Goal: Communication & Community: Share content

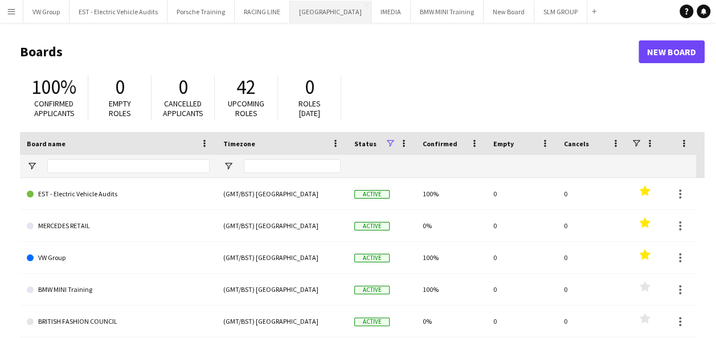
click at [328, 15] on button "SOURCING CITY Close" at bounding box center [330, 12] width 81 height 22
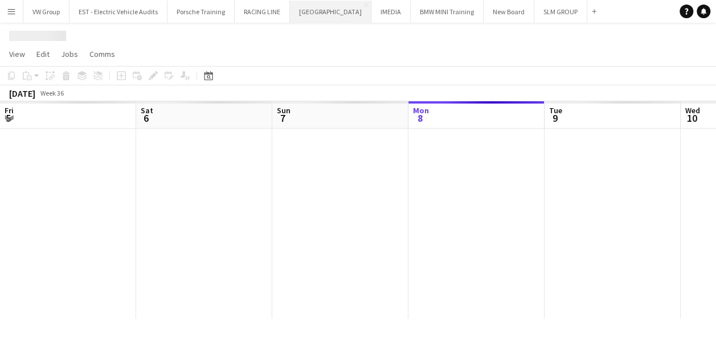
click at [328, 15] on button "SOURCING CITY Close" at bounding box center [330, 12] width 81 height 22
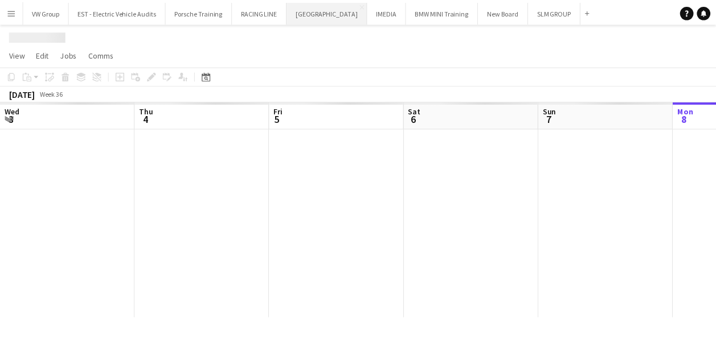
scroll to position [0, 272]
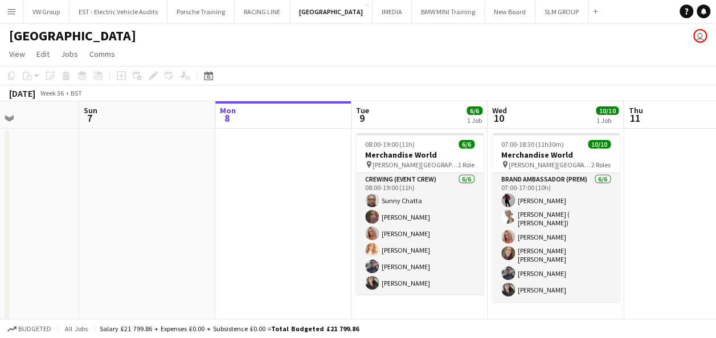
drag, startPoint x: 360, startPoint y: 247, endPoint x: 236, endPoint y: 263, distance: 125.3
click at [236, 263] on app-calendar-viewport "Wed 3 Thu 4 Fri 5 Sat 6 Sun 7 Mon 8 Tue 9 6/6 1 Job Wed 10 10/10 1 Job Thu 11 F…" at bounding box center [358, 212] width 716 height 223
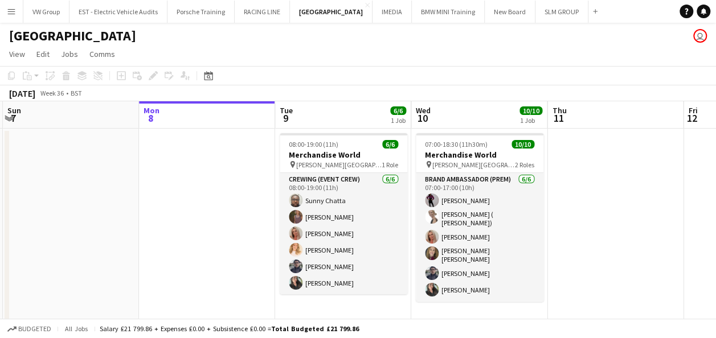
drag, startPoint x: 248, startPoint y: 264, endPoint x: 195, endPoint y: 271, distance: 53.9
click at [197, 271] on app-calendar-viewport "Wed 3 Thu 4 Fri 5 Sat 6 Sun 7 Mon 8 Tue 9 6/6 1 Job Wed 10 10/10 1 Job Thu 11 F…" at bounding box center [358, 212] width 716 height 223
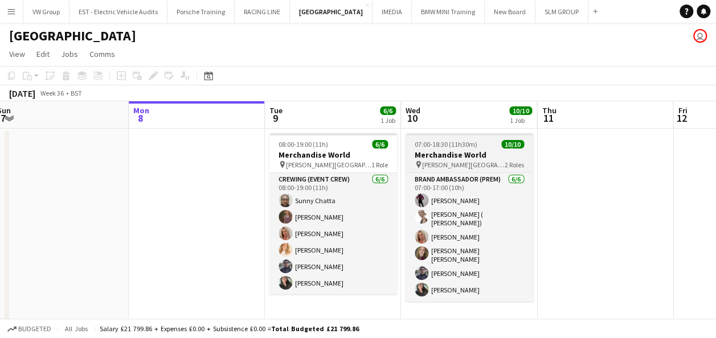
scroll to position [80, 0]
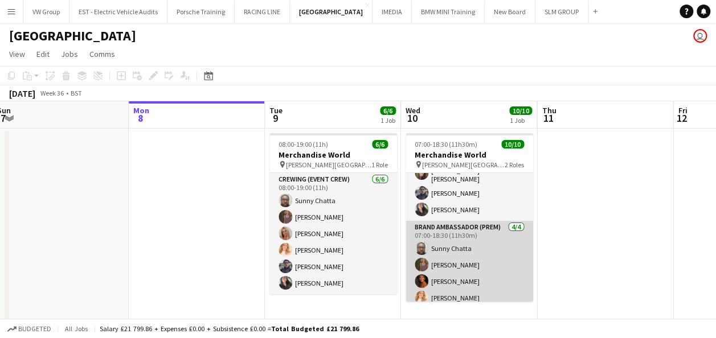
click at [454, 255] on app-card-role "Brand Ambassador (Prem) 4/4 07:00-18:30 (11h30m) Sunny Chatta sophie crawford N…" at bounding box center [470, 265] width 128 height 88
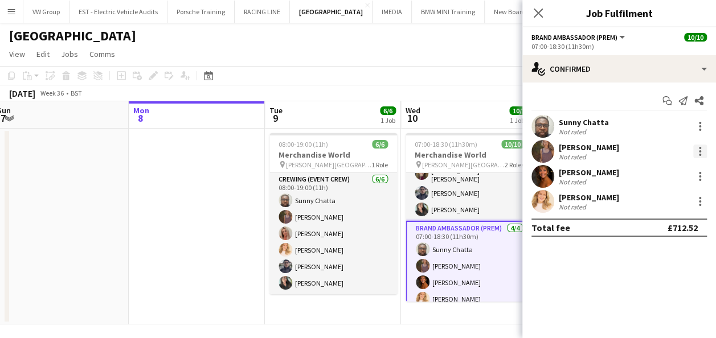
click at [699, 153] on div at bounding box center [700, 152] width 14 height 14
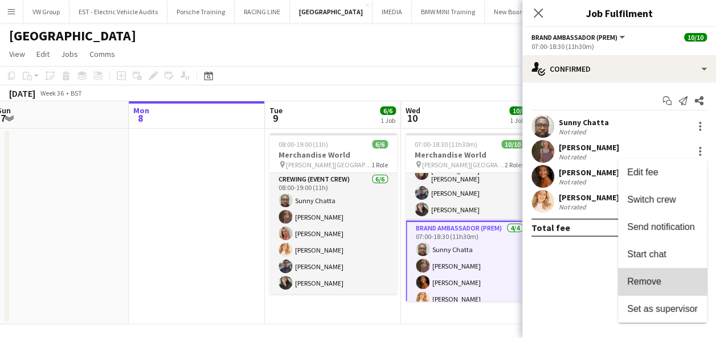
click at [660, 284] on span "Remove" at bounding box center [644, 282] width 34 height 10
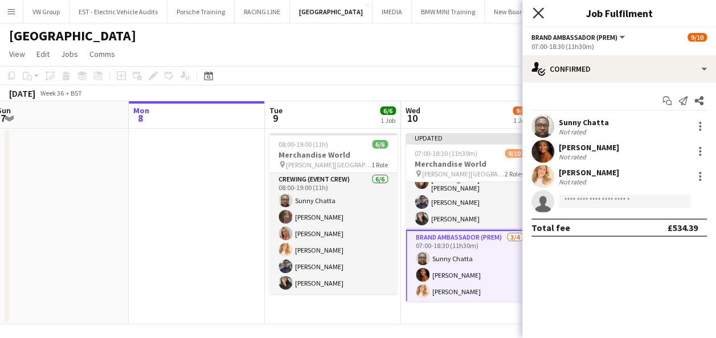
click at [540, 11] on icon at bounding box center [538, 12] width 11 height 11
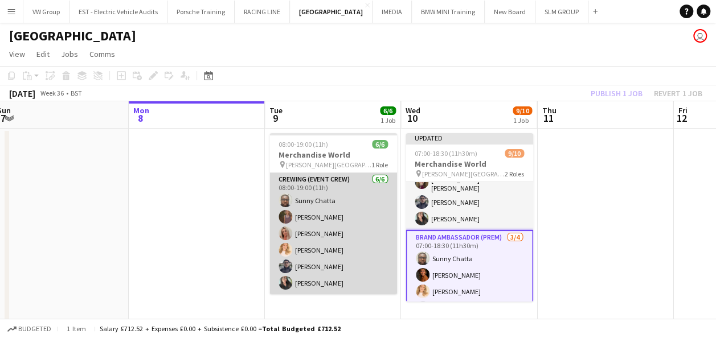
click at [322, 216] on app-card-role "Crewing (Event Crew) 6/6 08:00-19:00 (11h) Sunny Chatta sophie crawford Diane B…" at bounding box center [334, 233] width 128 height 121
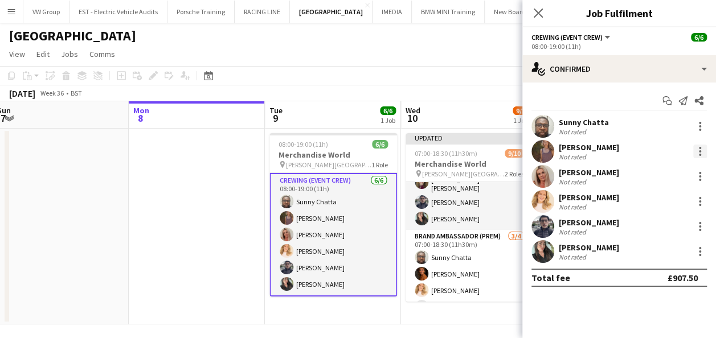
click at [698, 150] on div at bounding box center [700, 152] width 14 height 14
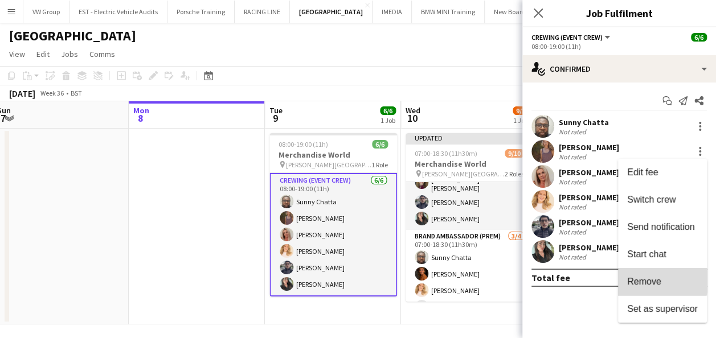
click at [656, 281] on span "Remove" at bounding box center [644, 282] width 34 height 10
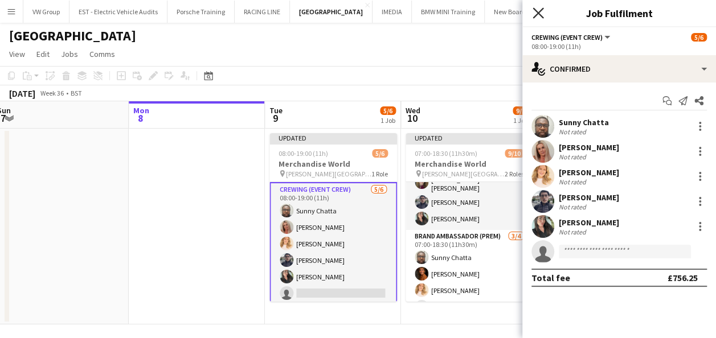
click at [538, 13] on icon at bounding box center [538, 12] width 11 height 11
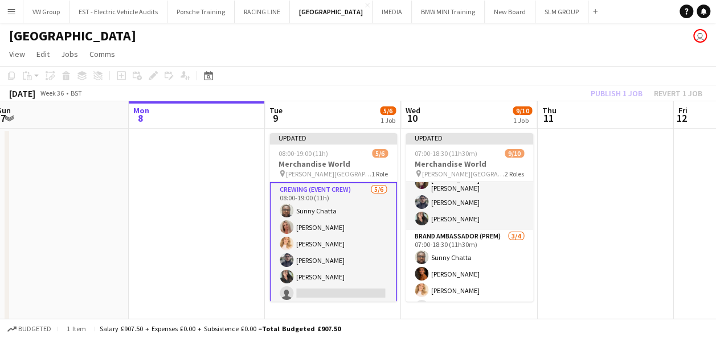
click at [602, 190] on app-date-cell at bounding box center [605, 227] width 136 height 196
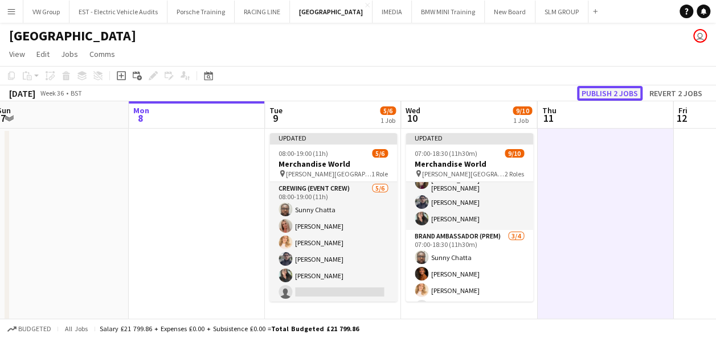
click at [627, 98] on button "Publish 2 jobs" at bounding box center [610, 93] width 66 height 15
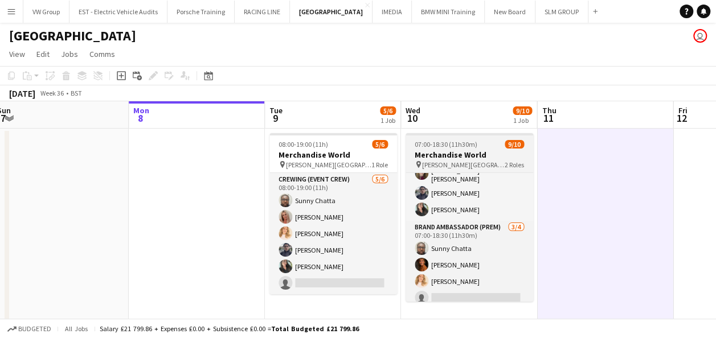
scroll to position [0, 0]
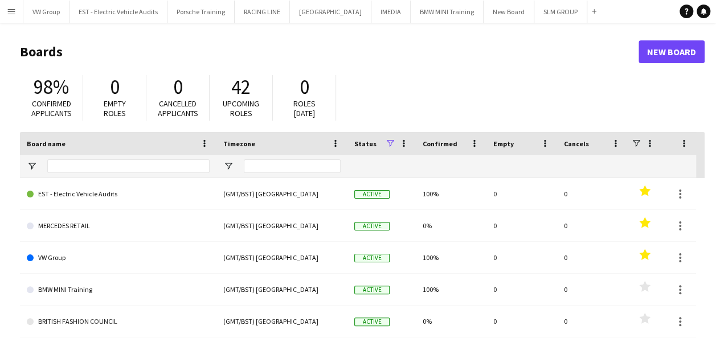
click at [13, 12] on app-icon "Menu" at bounding box center [11, 11] width 9 height 9
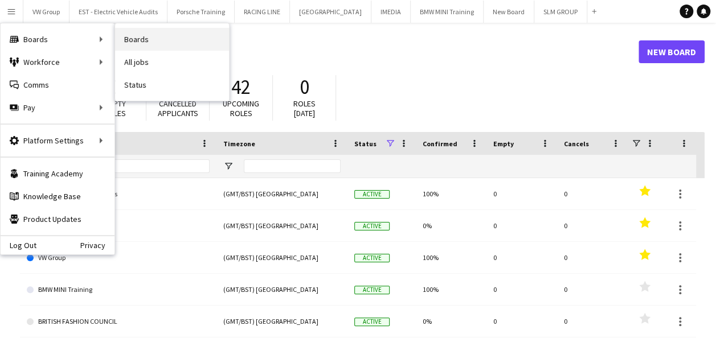
click at [138, 39] on link "Boards" at bounding box center [172, 39] width 114 height 23
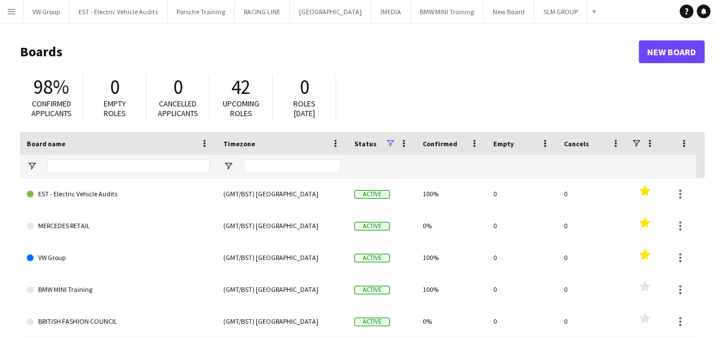
click at [14, 10] on app-icon "Menu" at bounding box center [11, 11] width 9 height 9
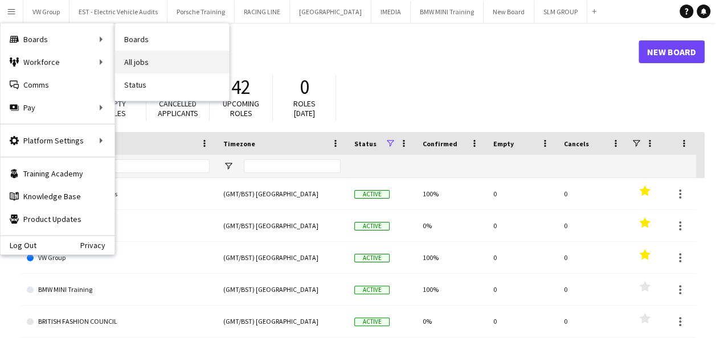
click at [132, 59] on link "All jobs" at bounding box center [172, 62] width 114 height 23
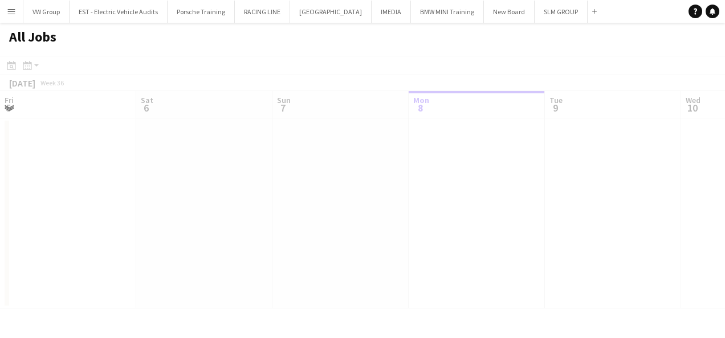
scroll to position [0, 272]
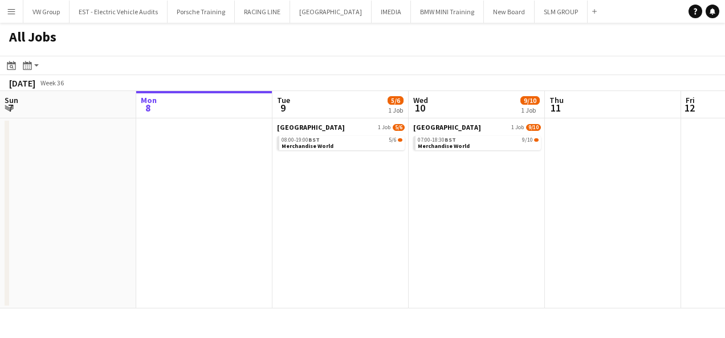
click at [9, 11] on app-icon "Menu" at bounding box center [11, 11] width 9 height 9
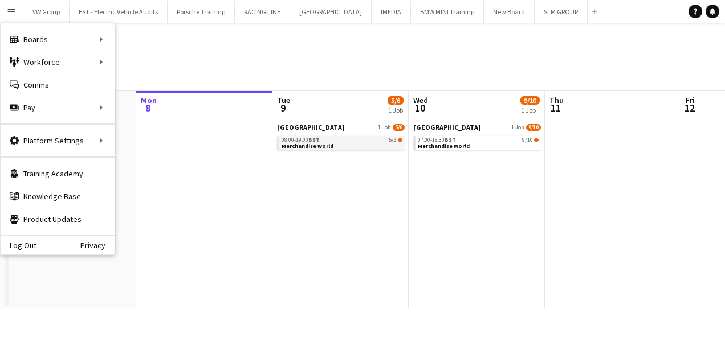
click at [300, 148] on span "Merchandise World" at bounding box center [307, 145] width 52 height 7
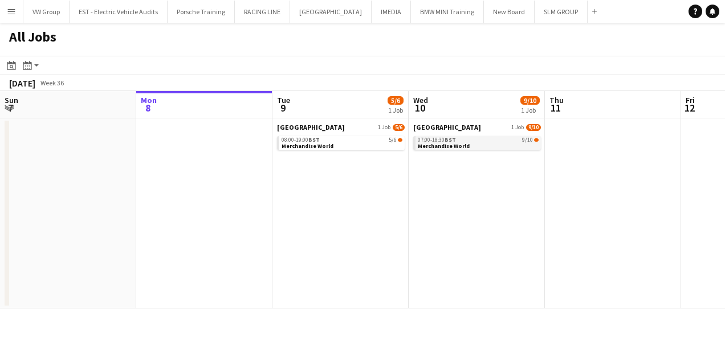
click at [454, 146] on span "Merchandise World" at bounding box center [444, 145] width 52 height 7
click at [452, 149] on app-brief-job-card "07:00-18:30 BST 9/10 Merchandise World" at bounding box center [477, 143] width 128 height 14
click at [451, 145] on span "Merchandise World" at bounding box center [444, 145] width 52 height 7
click at [362, 212] on app-date-cell "SOURCING CITY 1 Job 5/6 08:00-19:00 BST 5/6 Merchandise World" at bounding box center [340, 214] width 136 height 190
click at [343, 148] on link "08:00-19:00 BST 5/6 Merchandise World" at bounding box center [341, 142] width 121 height 13
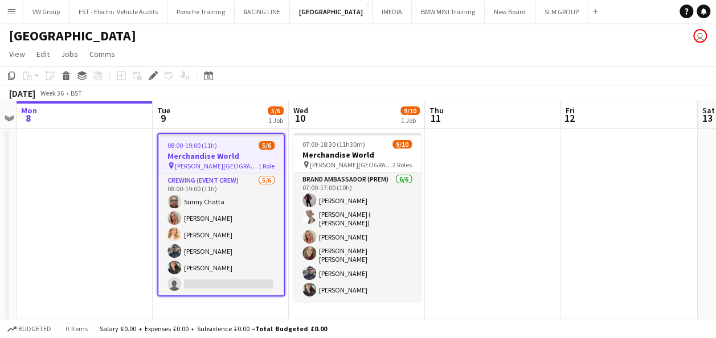
click at [11, 11] on app-icon "Menu" at bounding box center [11, 11] width 9 height 9
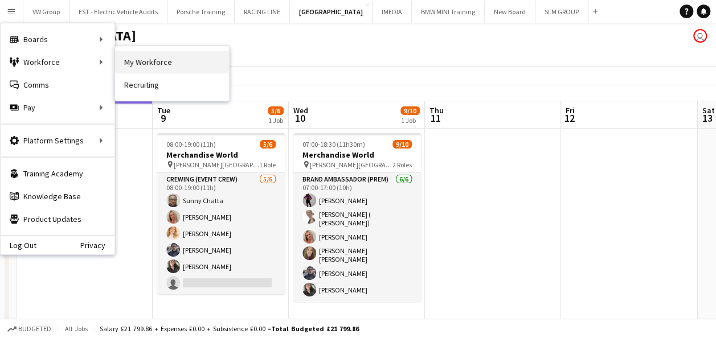
click at [140, 62] on link "My Workforce" at bounding box center [172, 62] width 114 height 23
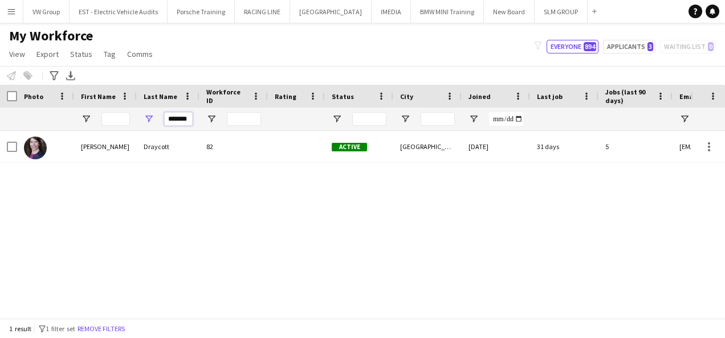
click at [187, 119] on input "*******" at bounding box center [178, 119] width 28 height 14
type input "*"
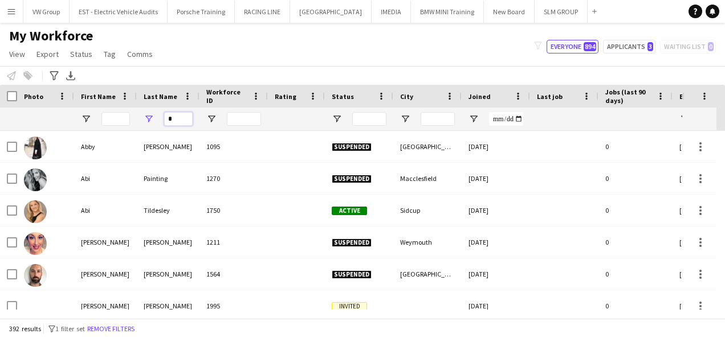
click at [177, 120] on input "*" at bounding box center [178, 119] width 28 height 14
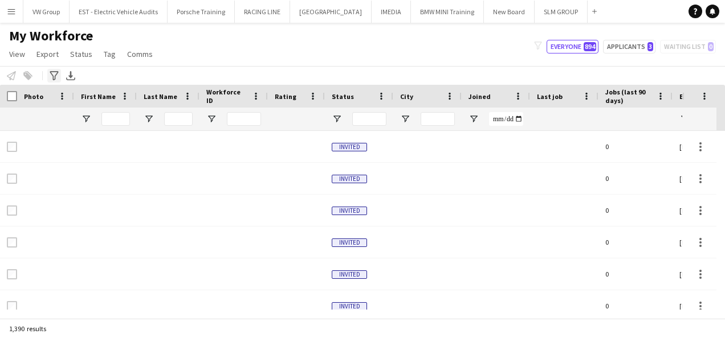
click at [55, 76] on icon "Advanced filters" at bounding box center [54, 75] width 9 height 9
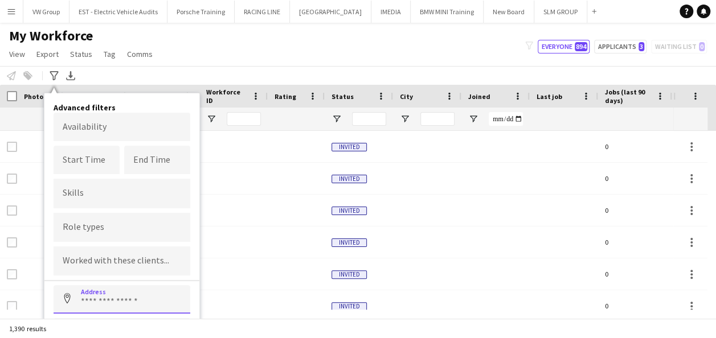
click at [88, 300] on input at bounding box center [122, 299] width 137 height 28
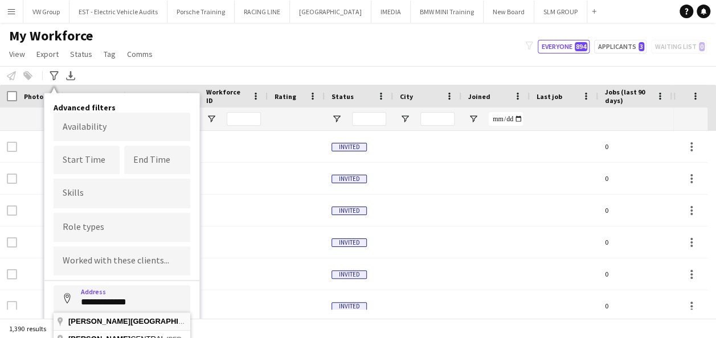
type input "**********"
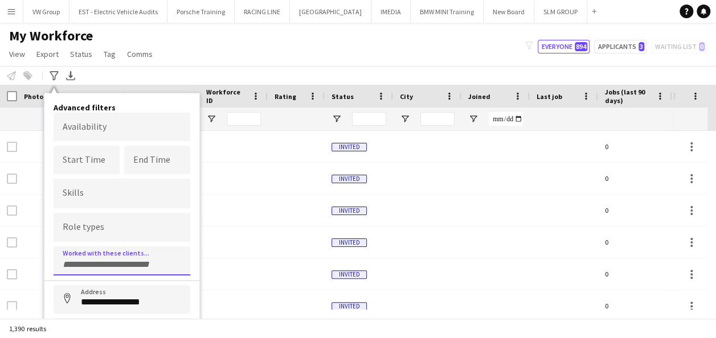
click at [92, 264] on input "Type to search clients..." at bounding box center [122, 265] width 119 height 10
type input "***"
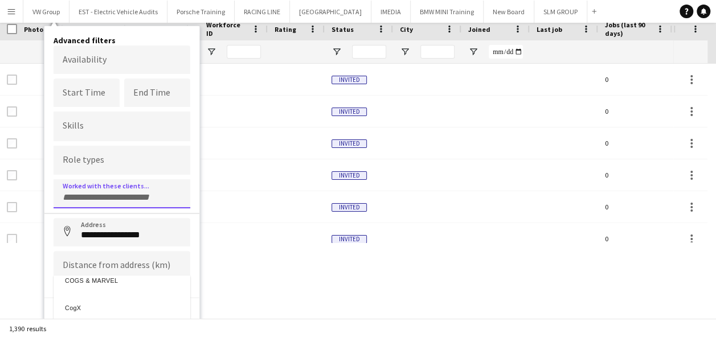
scroll to position [58, 0]
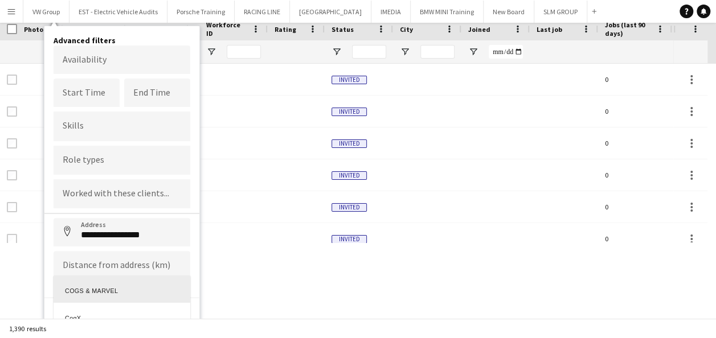
click at [95, 259] on div at bounding box center [358, 169] width 716 height 338
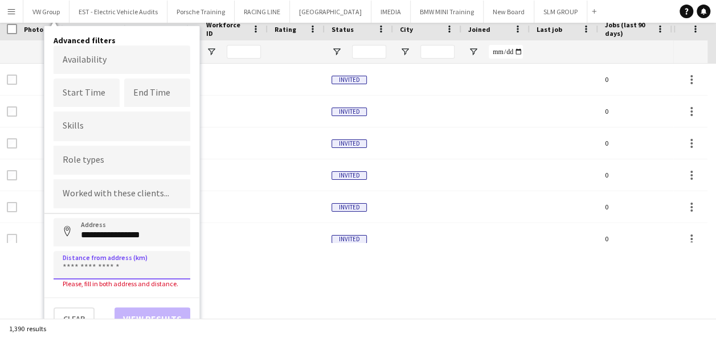
click at [87, 263] on input at bounding box center [122, 265] width 137 height 28
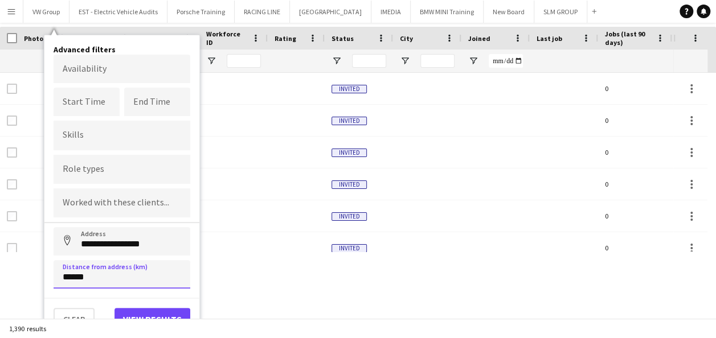
type input "******"
click at [141, 310] on button "View results" at bounding box center [153, 319] width 76 height 23
type input "**********"
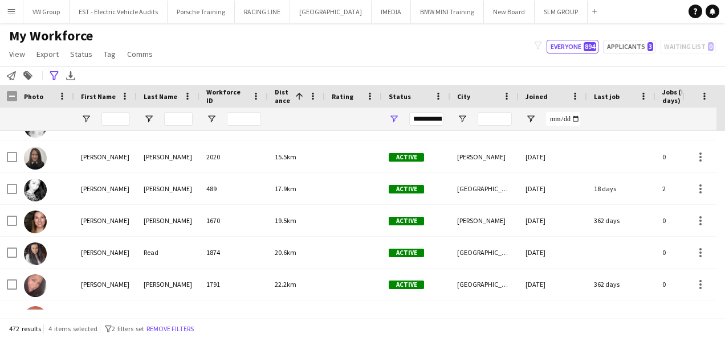
scroll to position [0, 0]
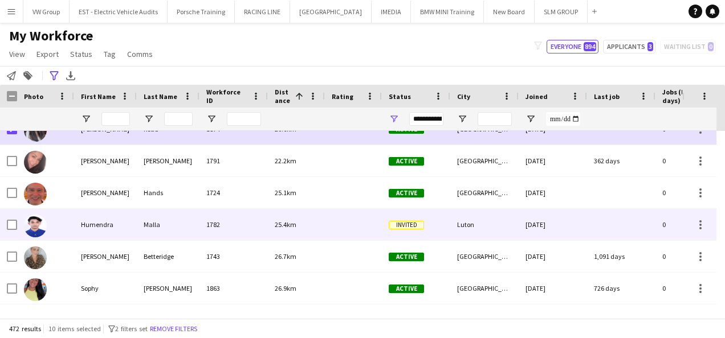
click at [94, 227] on div "Humendra" at bounding box center [105, 224] width 63 height 31
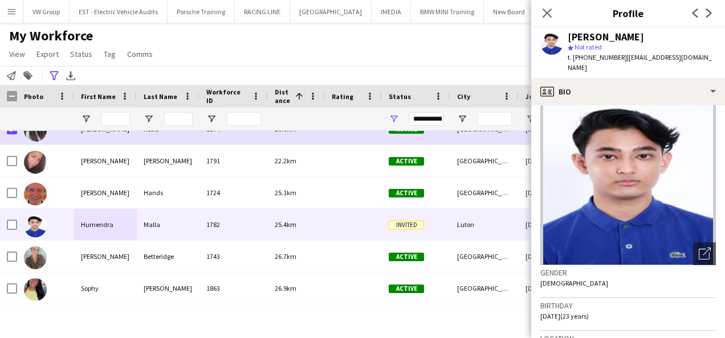
click at [683, 170] on img at bounding box center [627, 180] width 175 height 171
click at [546, 12] on icon at bounding box center [546, 12] width 11 height 11
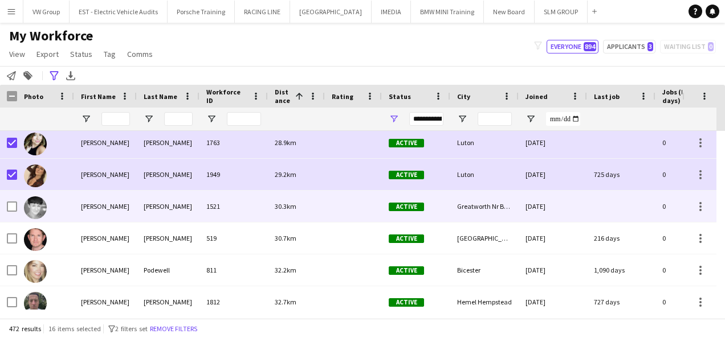
click at [39, 208] on img at bounding box center [35, 208] width 23 height 23
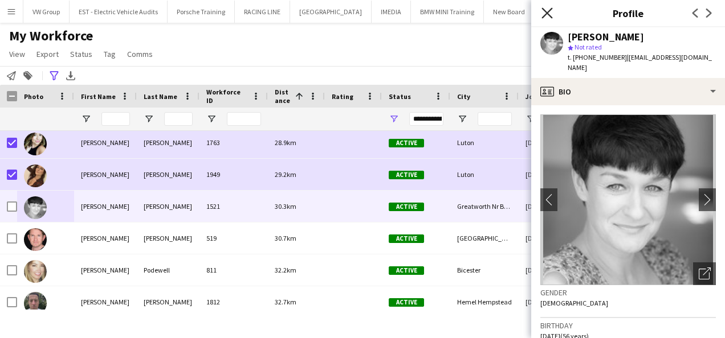
click at [545, 12] on icon at bounding box center [546, 12] width 11 height 11
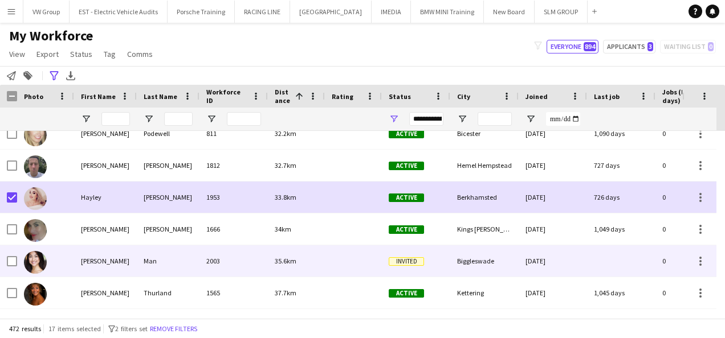
click at [6, 264] on div at bounding box center [8, 261] width 17 height 31
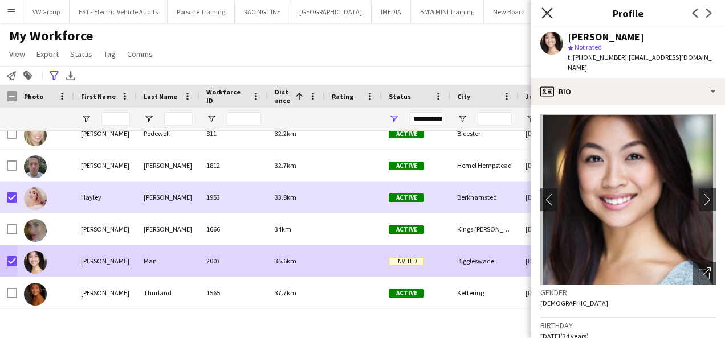
click at [550, 13] on icon "Close pop-in" at bounding box center [546, 12] width 11 height 11
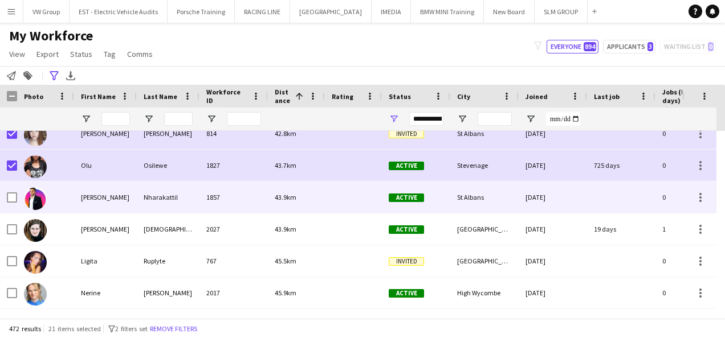
click at [97, 199] on div "Ramees" at bounding box center [105, 197] width 63 height 31
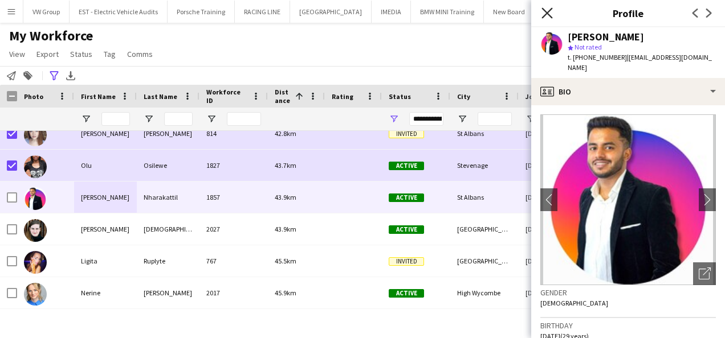
click at [545, 12] on icon at bounding box center [546, 12] width 11 height 11
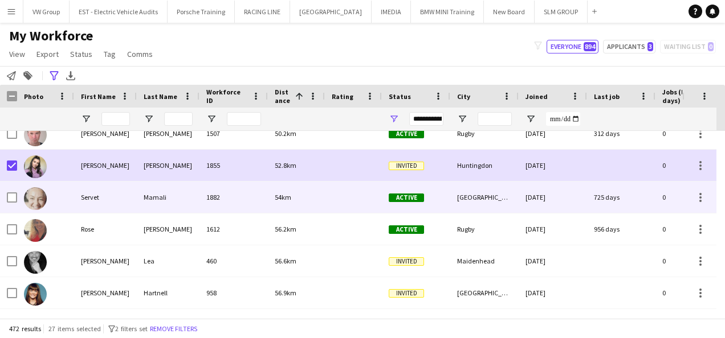
click at [34, 201] on img at bounding box center [35, 198] width 23 height 23
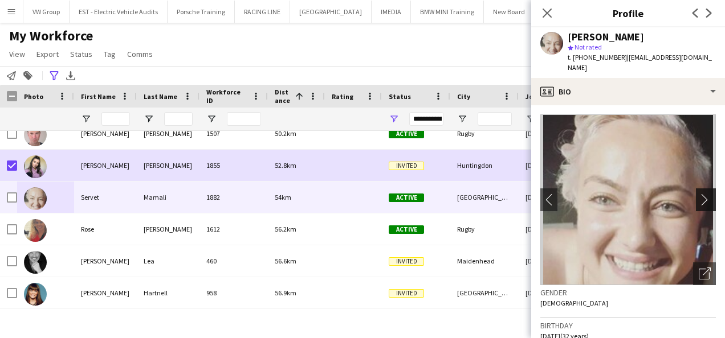
click at [699, 194] on app-icon "chevron-right" at bounding box center [708, 200] width 18 height 12
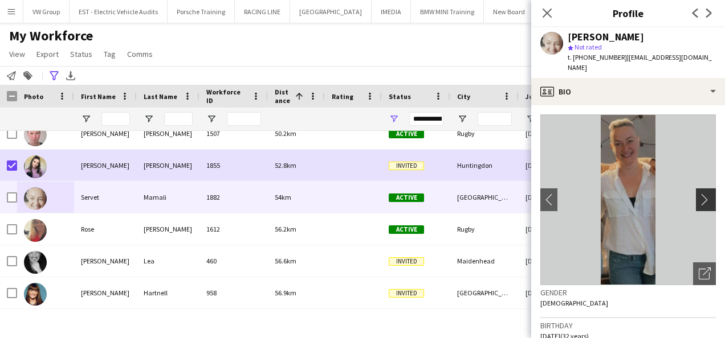
click at [699, 194] on app-icon "chevron-right" at bounding box center [708, 200] width 18 height 12
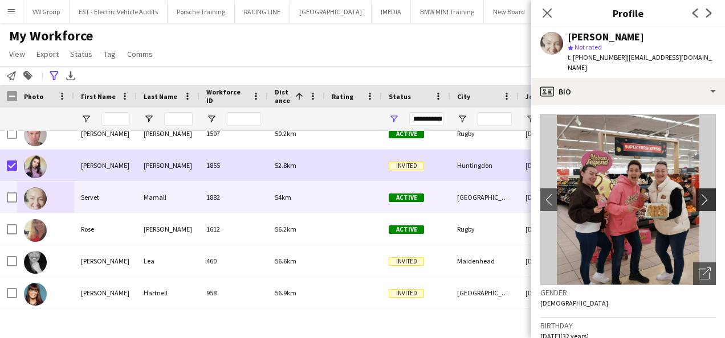
click at [699, 194] on app-icon "chevron-right" at bounding box center [708, 200] width 18 height 12
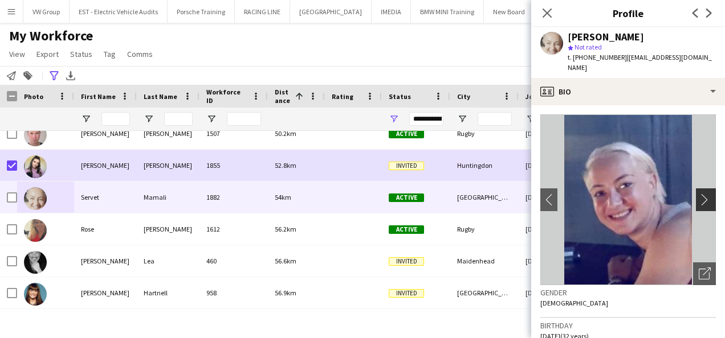
click at [699, 194] on app-icon "chevron-right" at bounding box center [708, 200] width 18 height 12
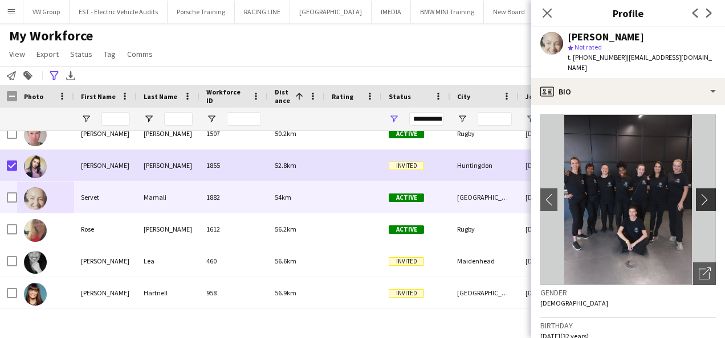
click at [699, 194] on app-icon "chevron-right" at bounding box center [708, 200] width 18 height 12
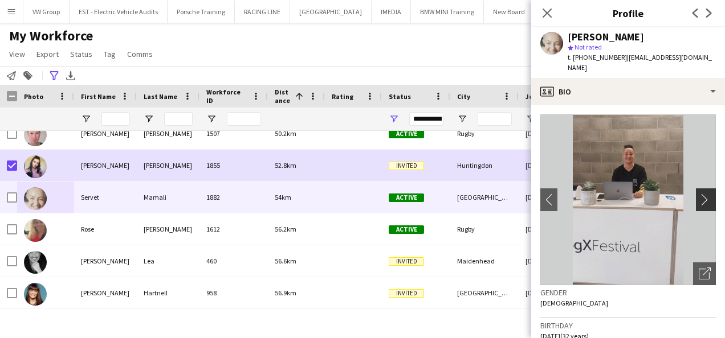
click at [699, 194] on app-icon "chevron-right" at bounding box center [708, 200] width 18 height 12
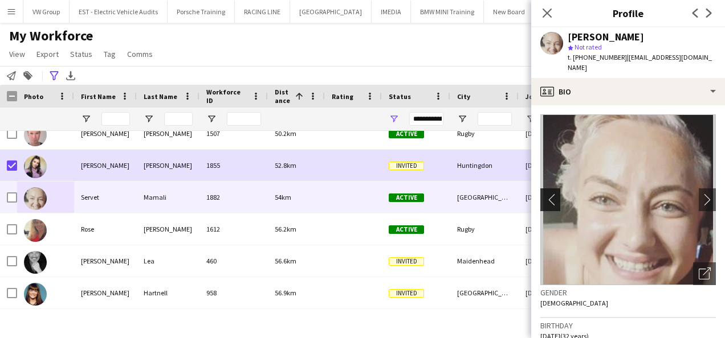
click at [547, 194] on app-icon "chevron-left" at bounding box center [549, 200] width 18 height 12
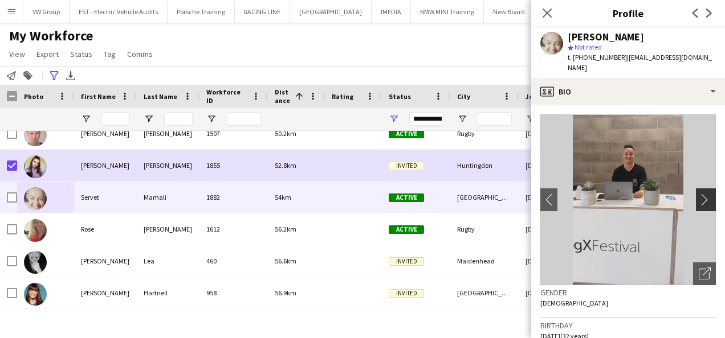
click at [699, 194] on app-icon "chevron-right" at bounding box center [708, 200] width 18 height 12
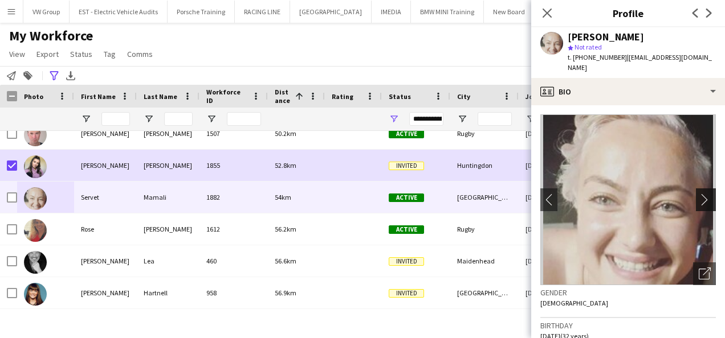
click at [699, 194] on app-icon "chevron-right" at bounding box center [708, 200] width 18 height 12
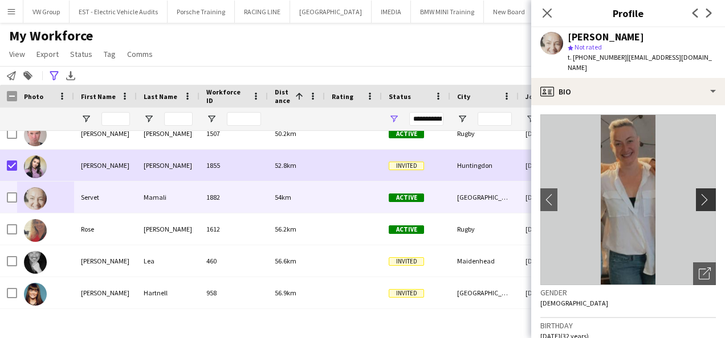
click at [699, 194] on app-icon "chevron-right" at bounding box center [708, 200] width 18 height 12
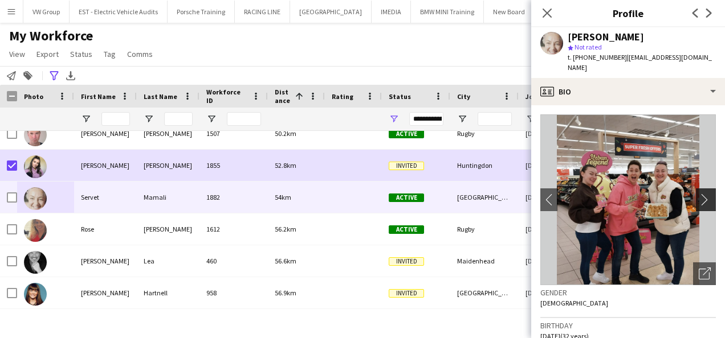
click at [699, 194] on app-icon "chevron-right" at bounding box center [708, 200] width 18 height 12
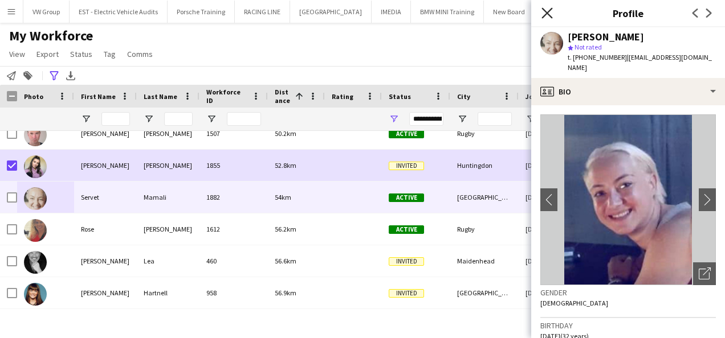
click at [548, 9] on icon "Close pop-in" at bounding box center [546, 12] width 11 height 11
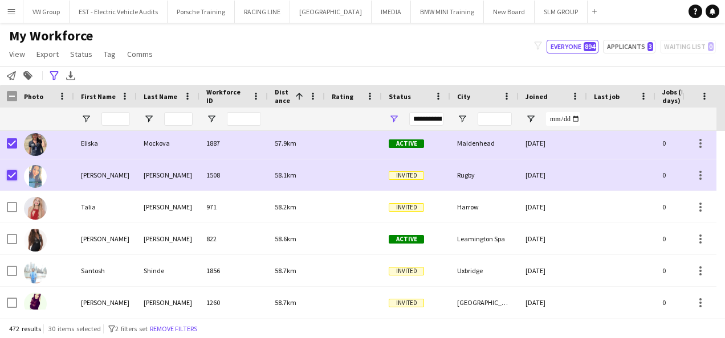
scroll to position [1836, 0]
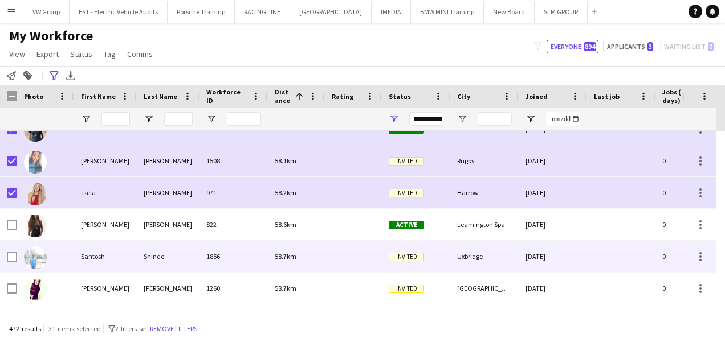
click at [92, 255] on div "Santosh" at bounding box center [105, 256] width 63 height 31
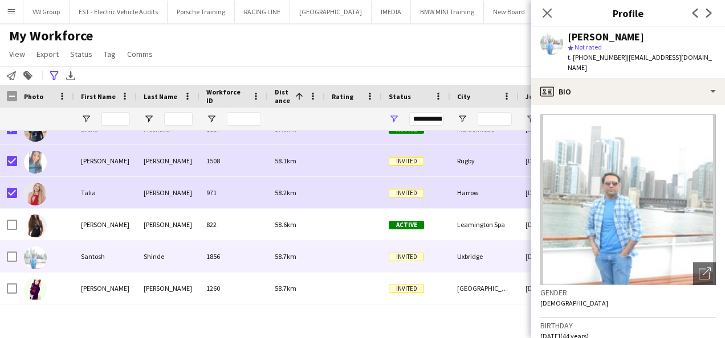
click at [691, 190] on img at bounding box center [627, 200] width 175 height 171
click at [548, 14] on icon at bounding box center [546, 12] width 11 height 11
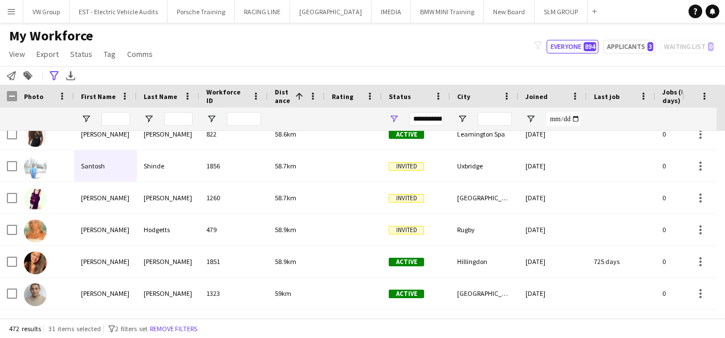
scroll to position [1945, 0]
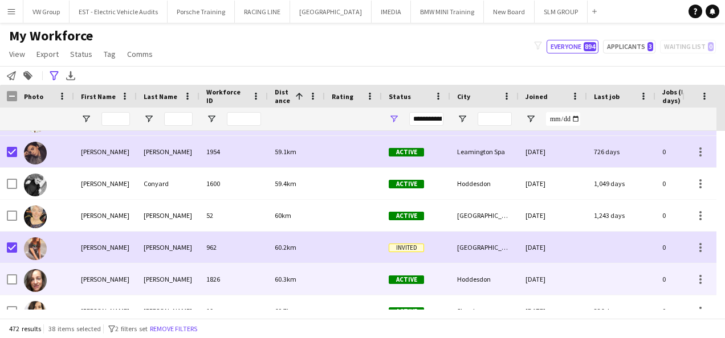
click at [93, 284] on div "Sadie" at bounding box center [105, 279] width 63 height 31
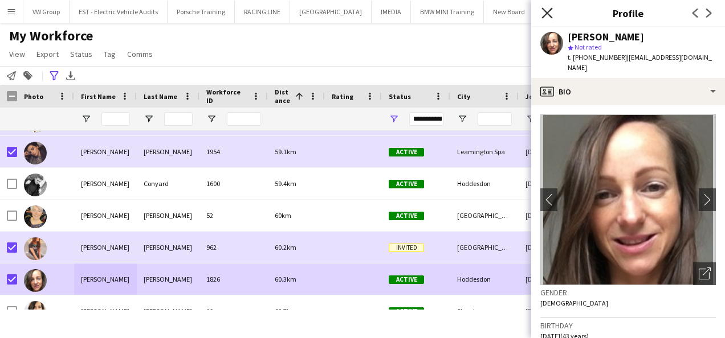
click at [549, 10] on icon at bounding box center [546, 12] width 11 height 11
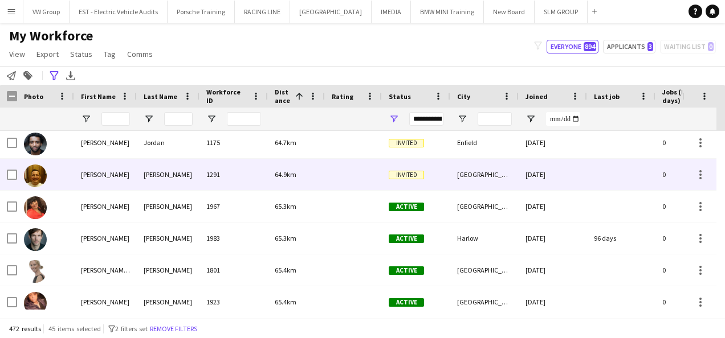
click at [85, 176] on div "Myles" at bounding box center [105, 174] width 63 height 31
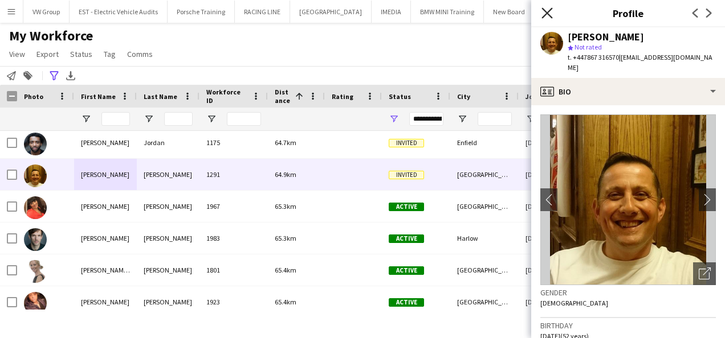
click at [546, 14] on icon at bounding box center [546, 12] width 11 height 11
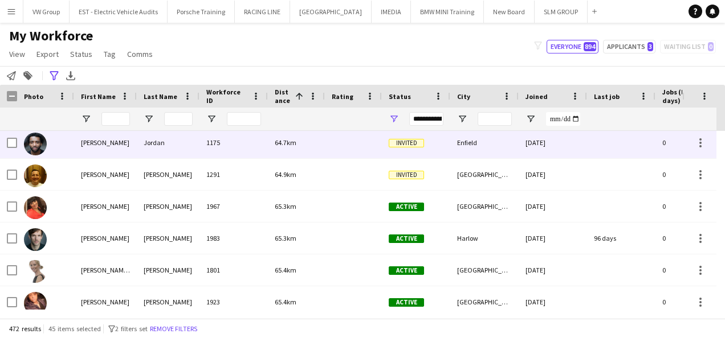
click at [95, 141] on div "Louis" at bounding box center [105, 142] width 63 height 31
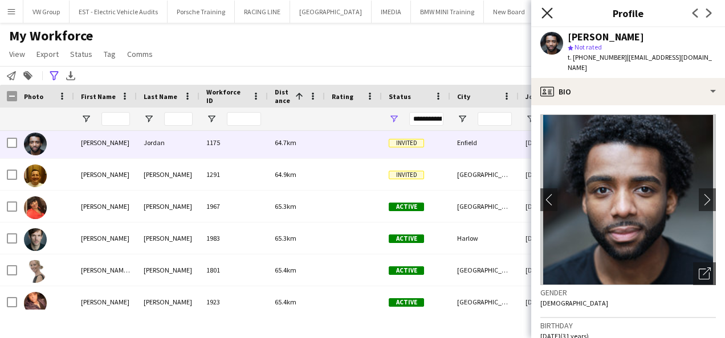
click at [549, 15] on icon at bounding box center [546, 12] width 11 height 11
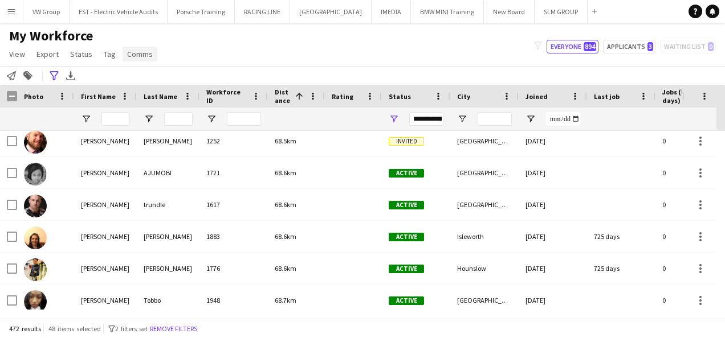
click at [134, 56] on span "Comms" at bounding box center [140, 54] width 26 height 10
click at [137, 54] on span "Comms" at bounding box center [140, 54] width 26 height 10
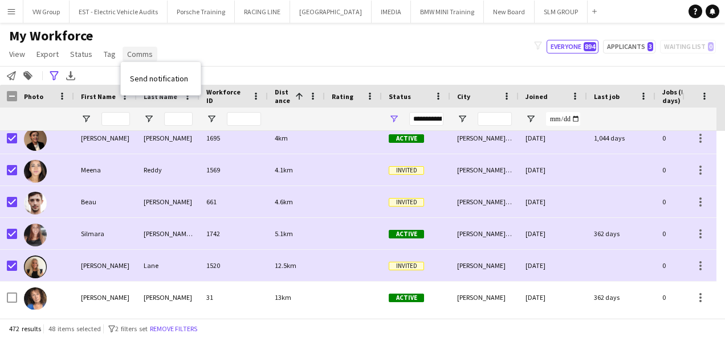
click at [143, 55] on span "Comms" at bounding box center [140, 54] width 26 height 10
click at [147, 75] on span "Send notification" at bounding box center [159, 79] width 58 height 10
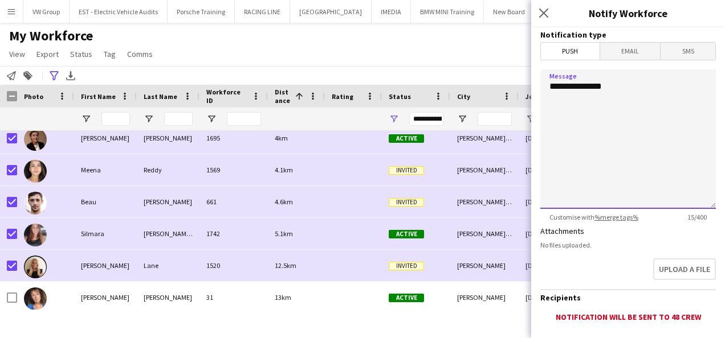
click at [619, 89] on textarea "**********" at bounding box center [627, 140] width 175 height 140
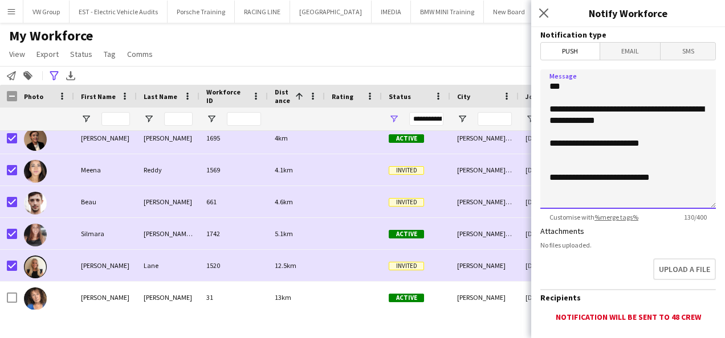
click at [663, 143] on textarea "**********" at bounding box center [627, 140] width 175 height 140
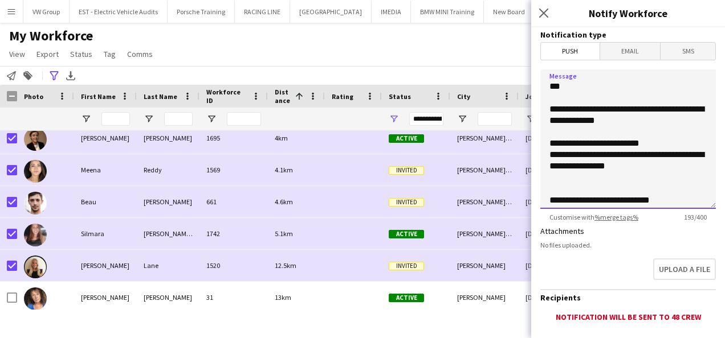
click at [675, 199] on textarea "**********" at bounding box center [627, 140] width 175 height 140
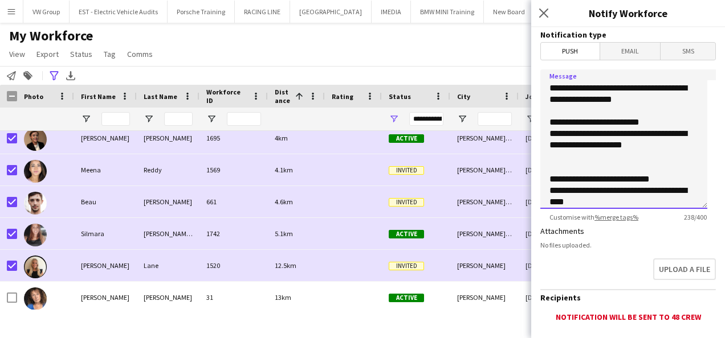
scroll to position [32, 0]
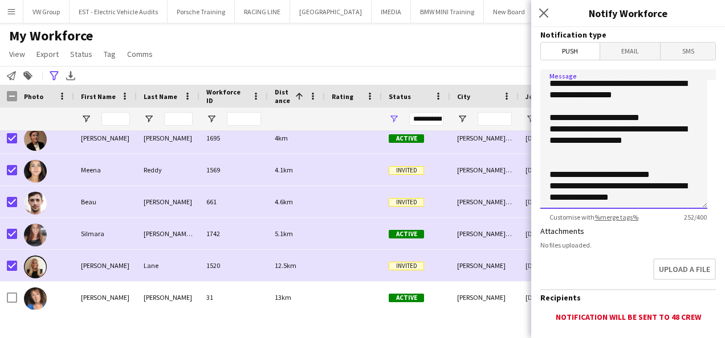
click at [651, 134] on textarea "**********" at bounding box center [623, 140] width 167 height 140
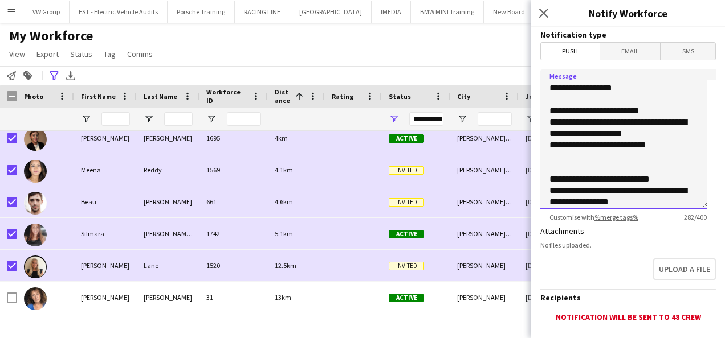
click at [557, 161] on textarea "**********" at bounding box center [623, 140] width 167 height 140
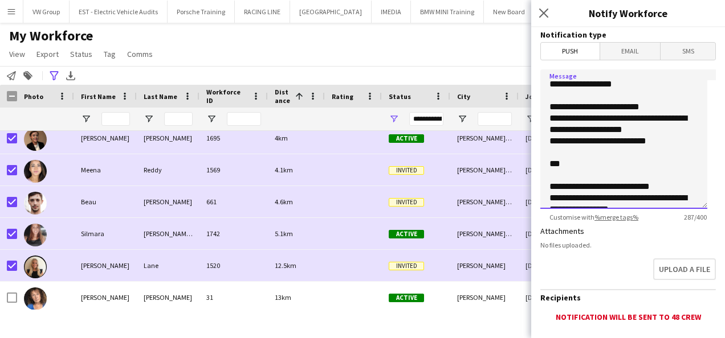
scroll to position [59, 0]
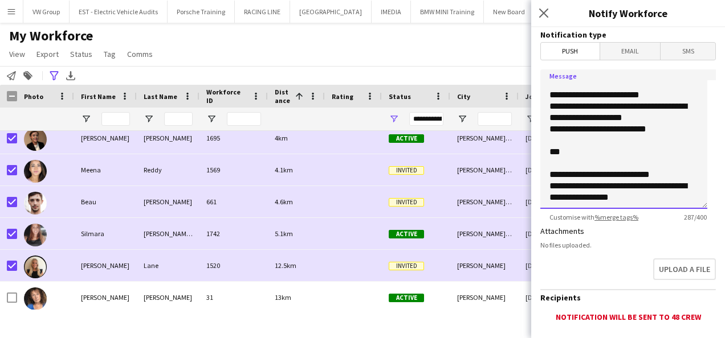
click at [626, 198] on textarea "**********" at bounding box center [623, 140] width 167 height 140
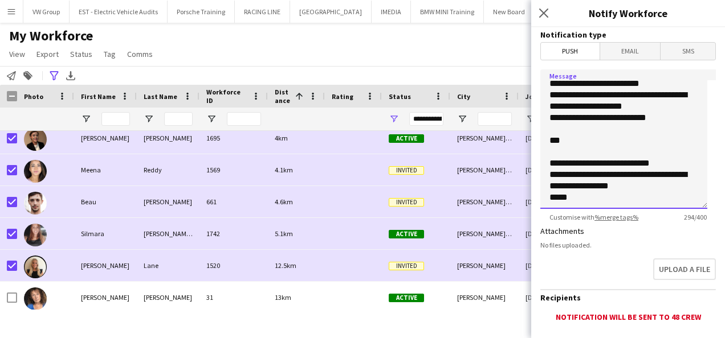
click at [675, 156] on textarea "**********" at bounding box center [623, 140] width 167 height 140
click at [582, 207] on textarea "**********" at bounding box center [623, 140] width 167 height 140
click at [602, 199] on textarea "**********" at bounding box center [623, 140] width 167 height 140
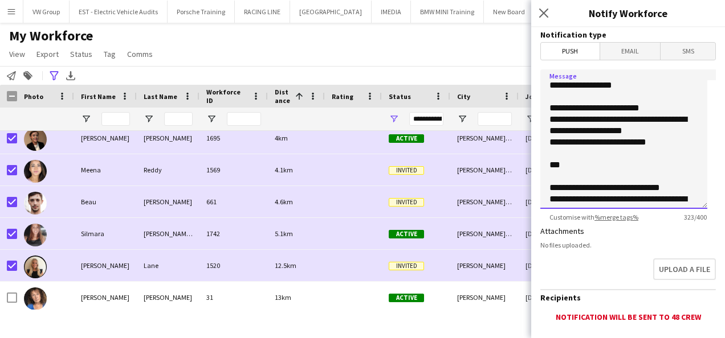
scroll to position [0, 0]
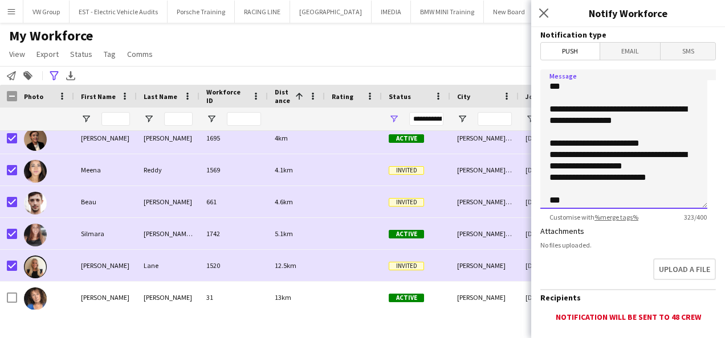
click at [668, 121] on textarea "**********" at bounding box center [623, 140] width 167 height 140
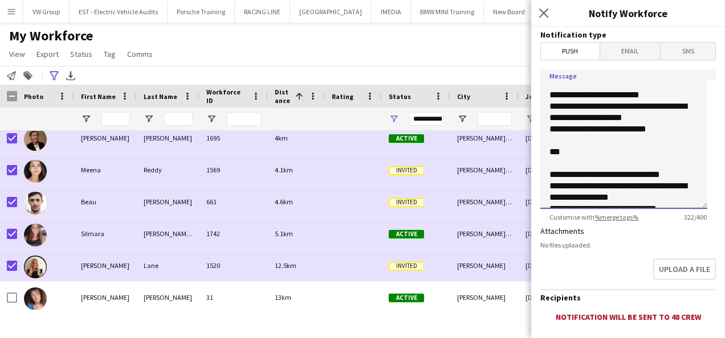
scroll to position [71, 0]
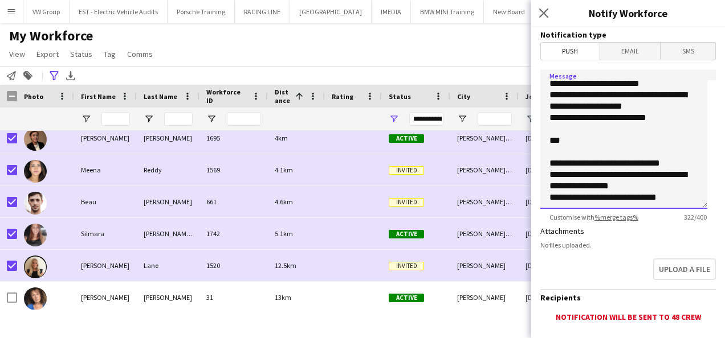
click at [623, 174] on textarea "**********" at bounding box center [623, 140] width 167 height 140
click at [667, 198] on textarea "**********" at bounding box center [623, 140] width 167 height 140
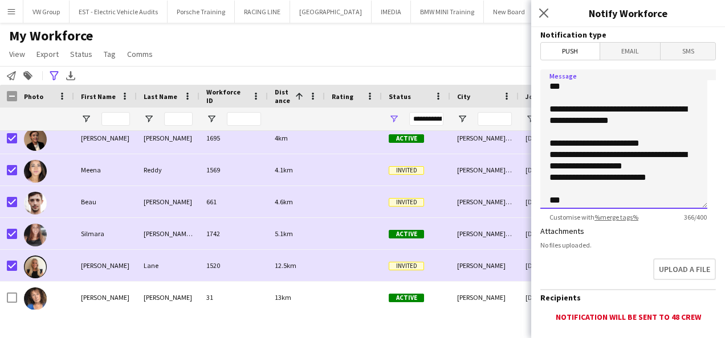
scroll to position [105, 0]
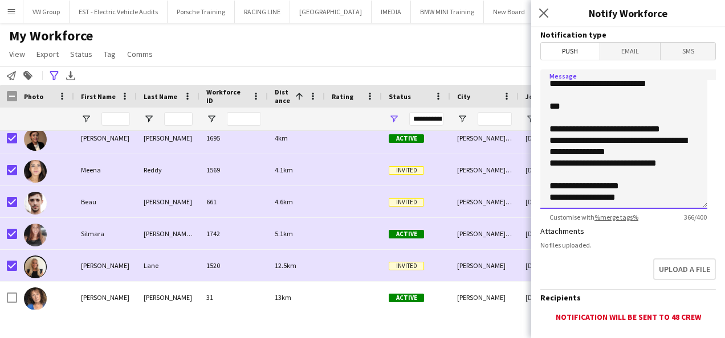
click at [632, 199] on textarea "**********" at bounding box center [623, 140] width 167 height 140
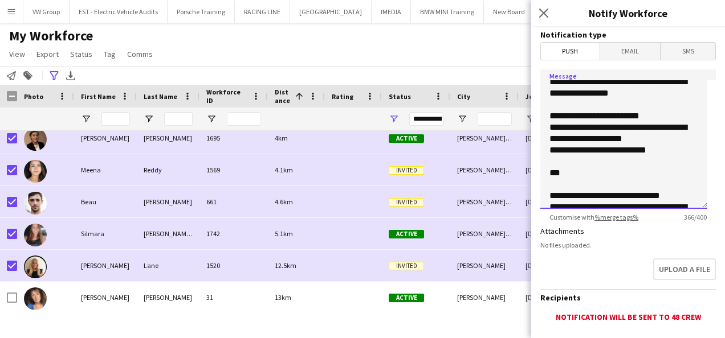
scroll to position [0, 0]
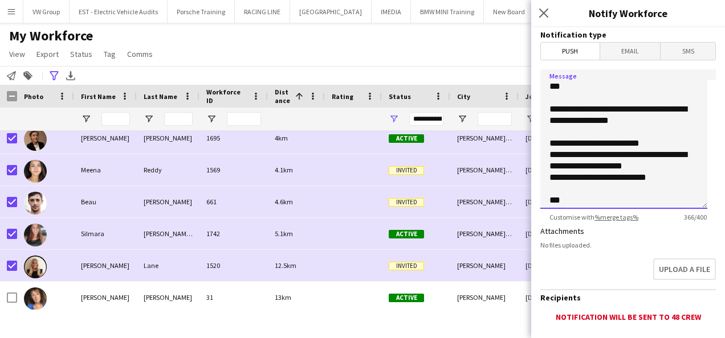
drag, startPoint x: 632, startPoint y: 199, endPoint x: 532, endPoint y: 62, distance: 170.4
click at [532, 62] on form "**********" at bounding box center [628, 219] width 194 height 384
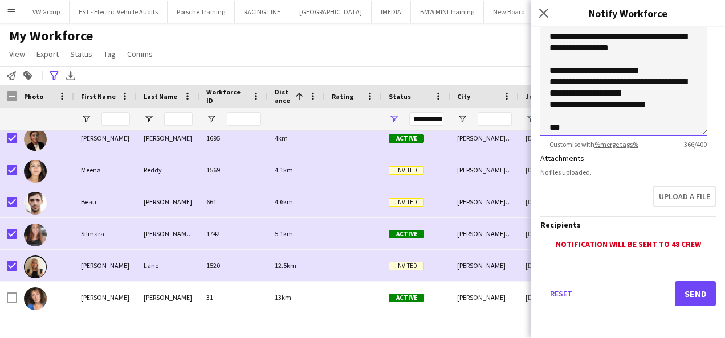
type textarea "**********"
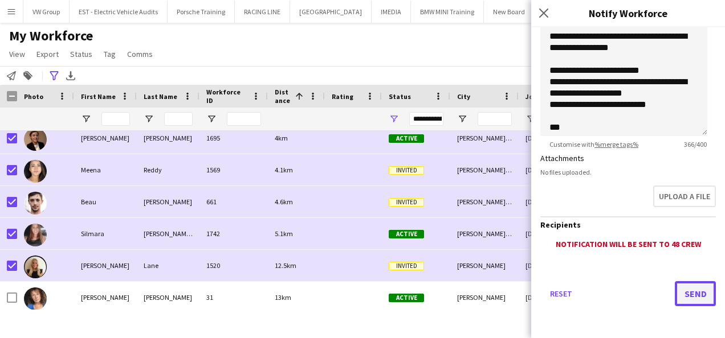
click at [687, 300] on button "Send" at bounding box center [695, 293] width 41 height 25
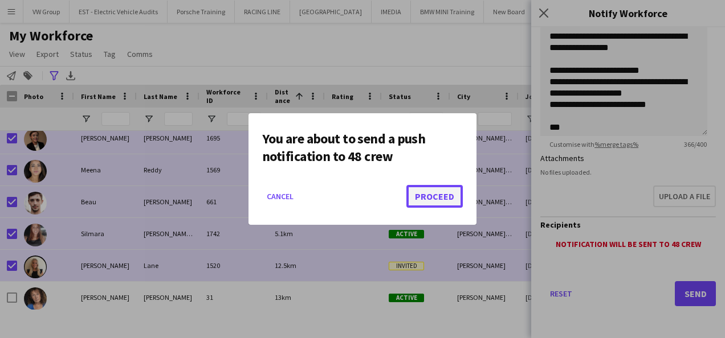
click at [442, 195] on button "Proceed" at bounding box center [434, 196] width 56 height 23
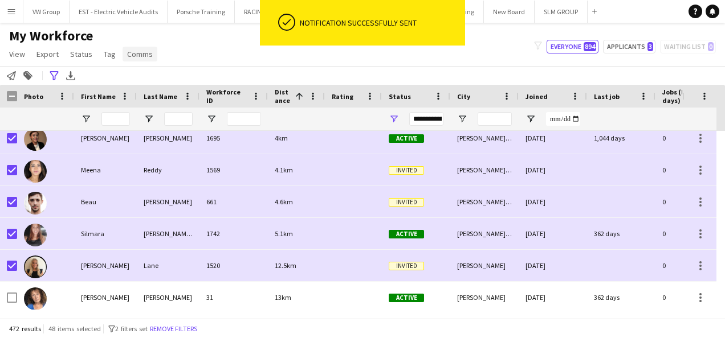
click at [137, 54] on span "Comms" at bounding box center [140, 54] width 26 height 10
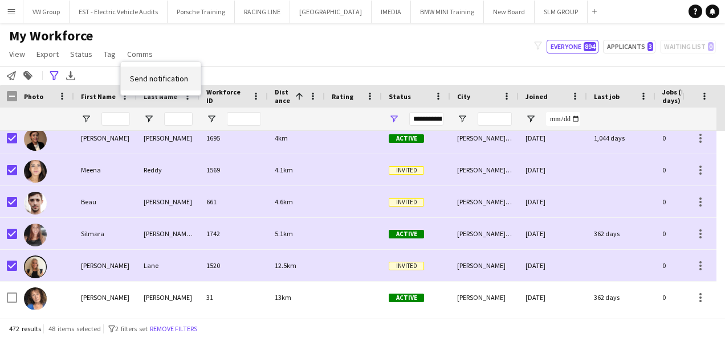
click at [148, 78] on span "Send notification" at bounding box center [159, 79] width 58 height 10
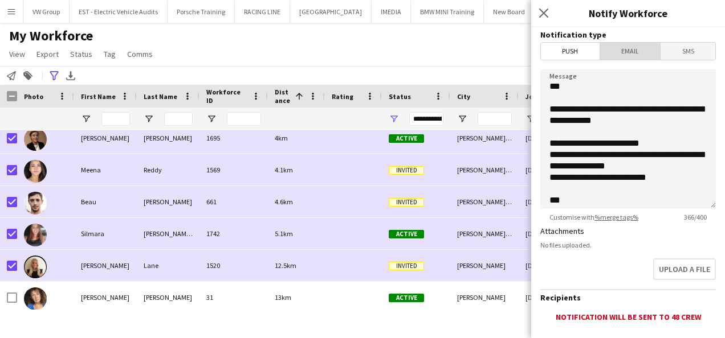
click at [628, 54] on span "Email" at bounding box center [630, 51] width 60 height 17
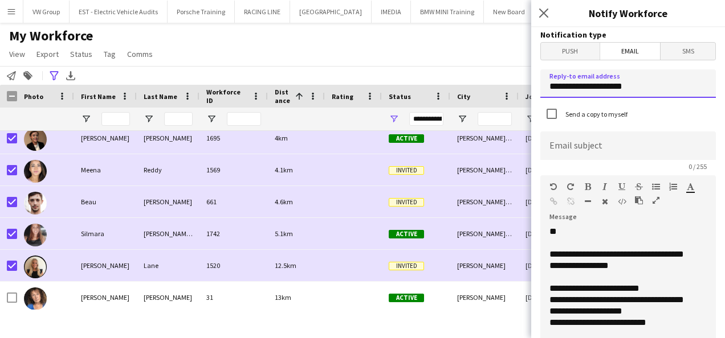
drag, startPoint x: 642, startPoint y: 87, endPoint x: 533, endPoint y: 79, distance: 108.6
click at [533, 79] on form "**********" at bounding box center [628, 344] width 194 height 634
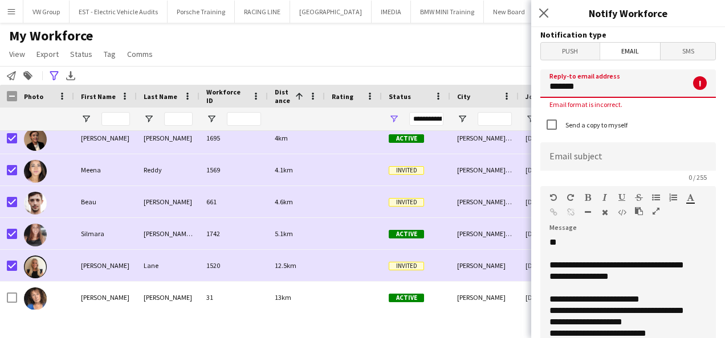
type input "**********"
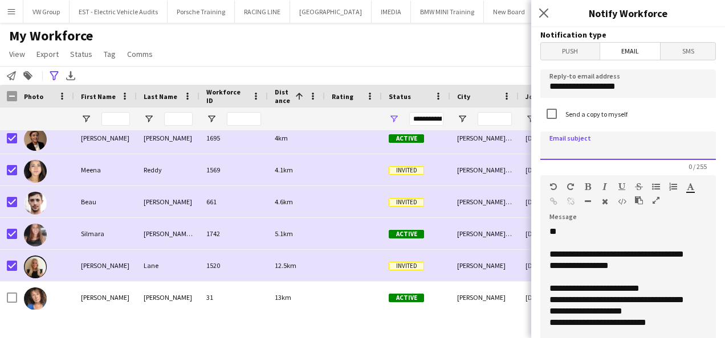
click at [560, 146] on input at bounding box center [627, 146] width 175 height 28
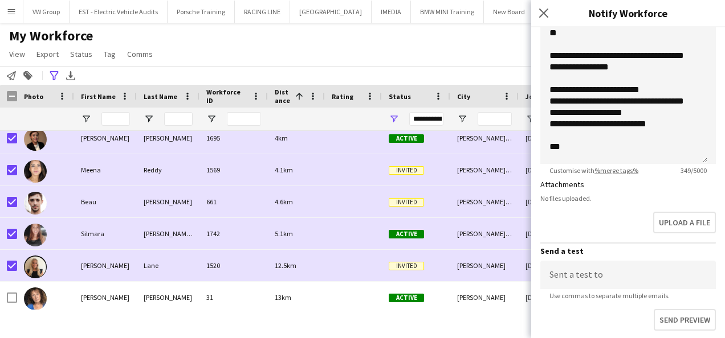
scroll to position [195, 0]
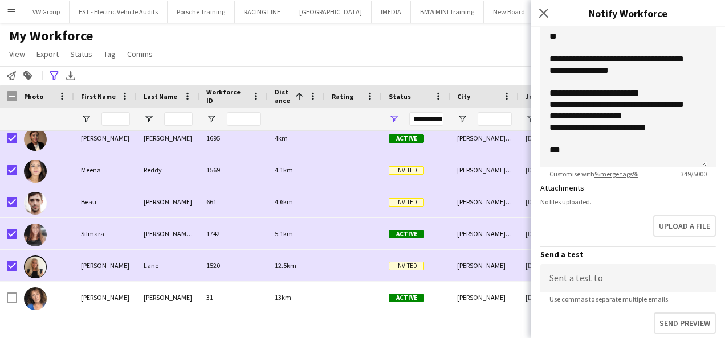
type input "**********"
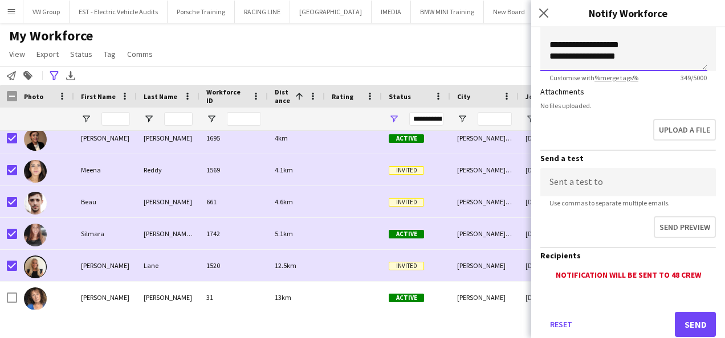
scroll to position [322, 0]
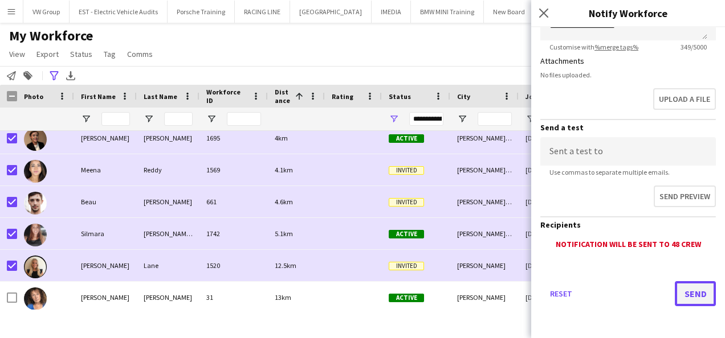
click at [687, 295] on button "Send" at bounding box center [695, 293] width 41 height 25
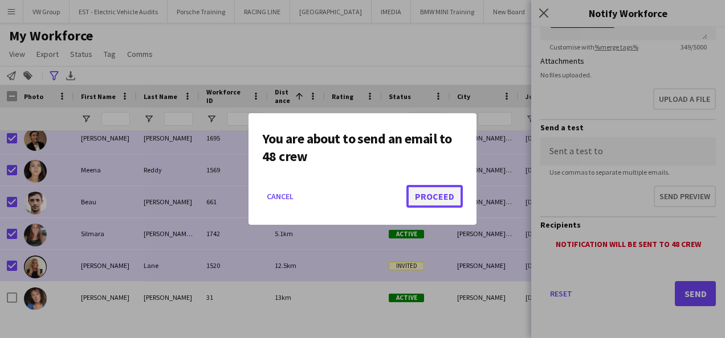
click at [431, 198] on button "Proceed" at bounding box center [434, 196] width 56 height 23
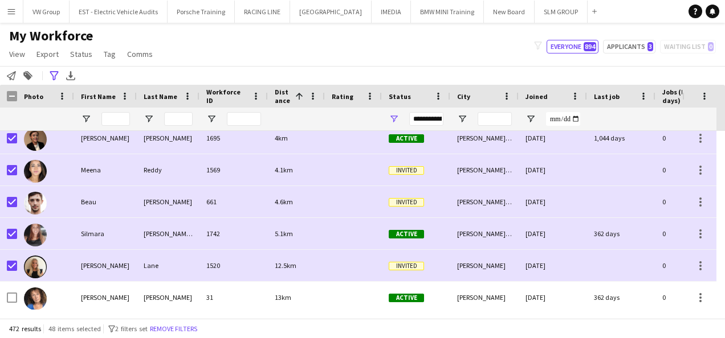
scroll to position [0, 0]
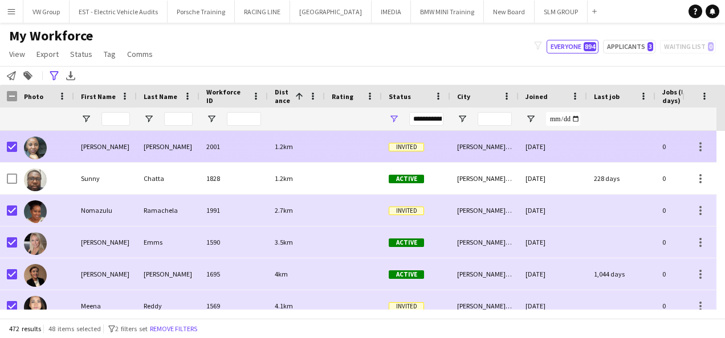
click at [112, 148] on div "[PERSON_NAME]" at bounding box center [105, 146] width 63 height 31
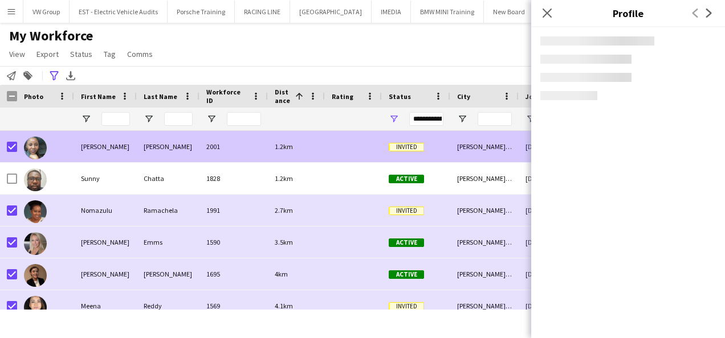
click at [112, 148] on div "[PERSON_NAME]" at bounding box center [105, 146] width 63 height 31
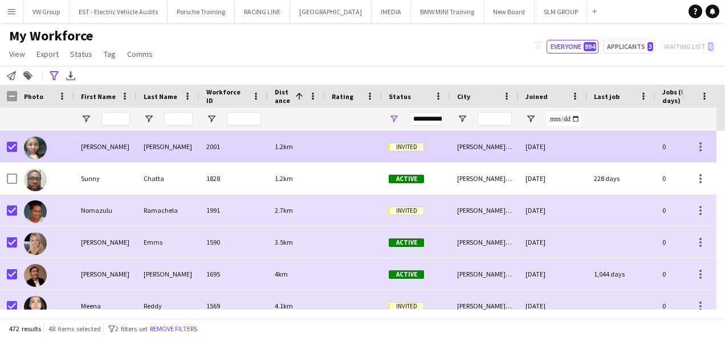
click at [112, 148] on div "[PERSON_NAME]" at bounding box center [105, 146] width 63 height 31
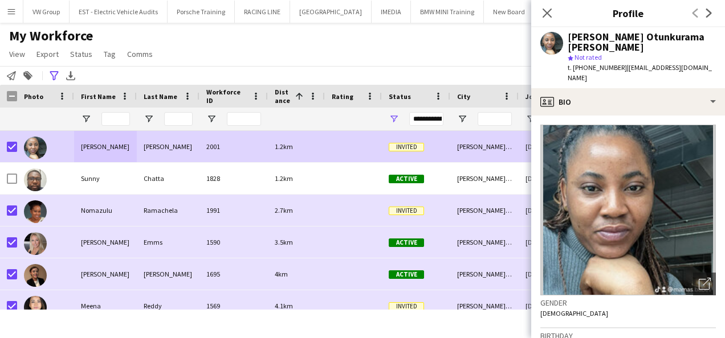
click at [661, 186] on img at bounding box center [627, 210] width 175 height 171
click at [548, 12] on icon at bounding box center [546, 12] width 11 height 11
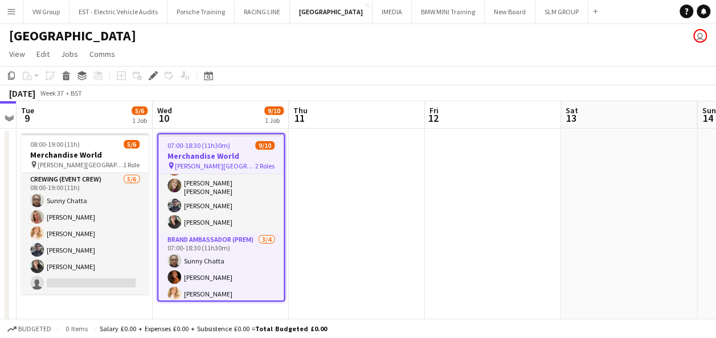
scroll to position [83, 0]
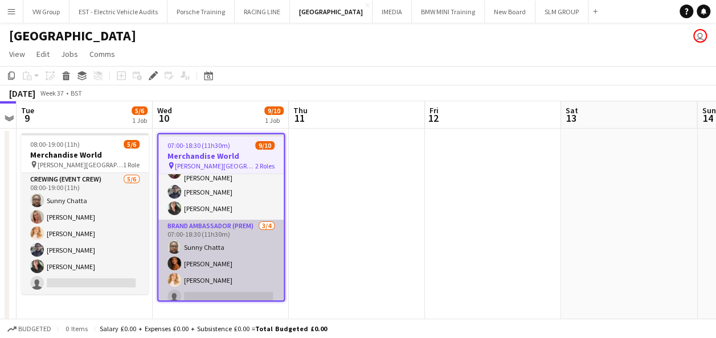
click at [219, 240] on app-card-role "Brand Ambassador (Prem) 3/4 07:00-18:30 (11h30m) Sunny Chatta Nikki Thurland Ch…" at bounding box center [220, 264] width 125 height 88
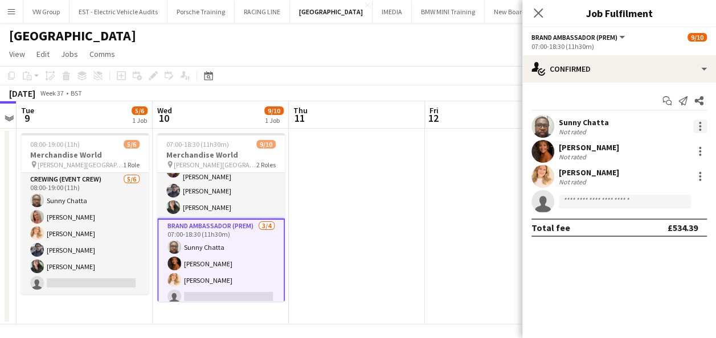
click at [704, 124] on div at bounding box center [700, 127] width 14 height 14
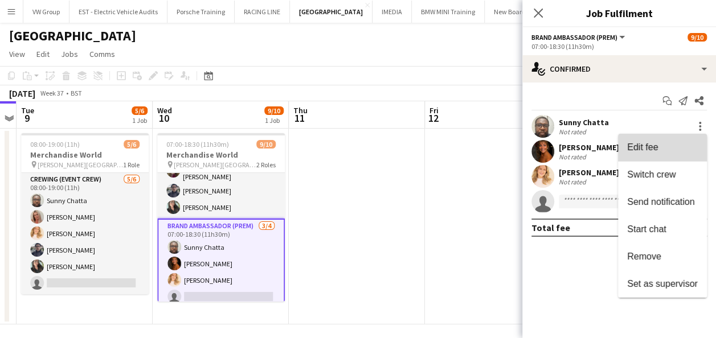
click at [635, 151] on span "Edit fee" at bounding box center [642, 147] width 31 height 10
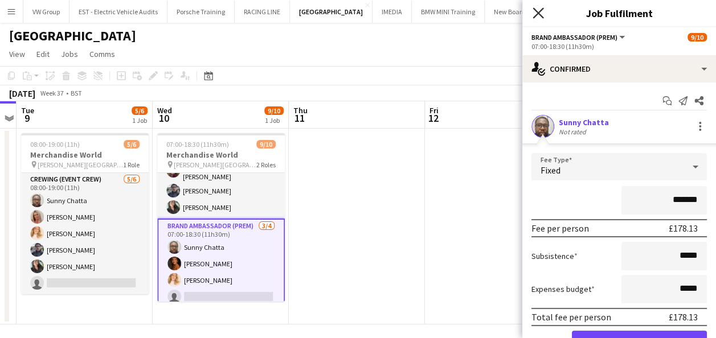
click at [537, 11] on icon "Close pop-in" at bounding box center [538, 12] width 11 height 11
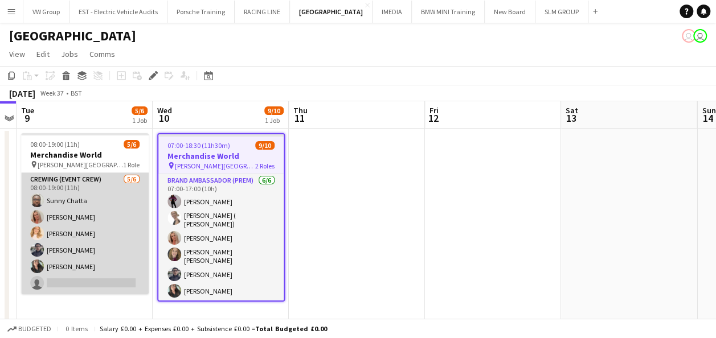
click at [97, 213] on app-card-role "Crewing (Event Crew) [DATE] 08:00-19:00 (11h) [PERSON_NAME] [PERSON_NAME] [PERS…" at bounding box center [85, 233] width 128 height 121
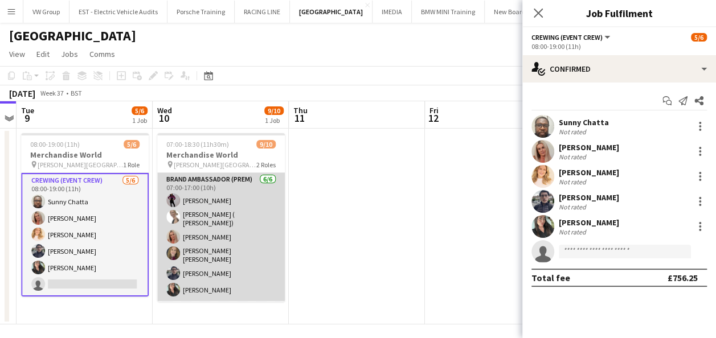
click at [239, 197] on app-card-role "Brand Ambassador (Prem) [DATE] 07:00-17:00 (10h) [PERSON_NAME] [PERSON_NAME] ( …" at bounding box center [221, 237] width 128 height 128
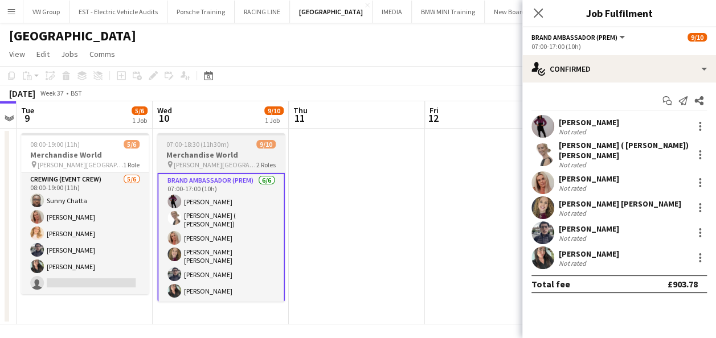
scroll to position [83, 0]
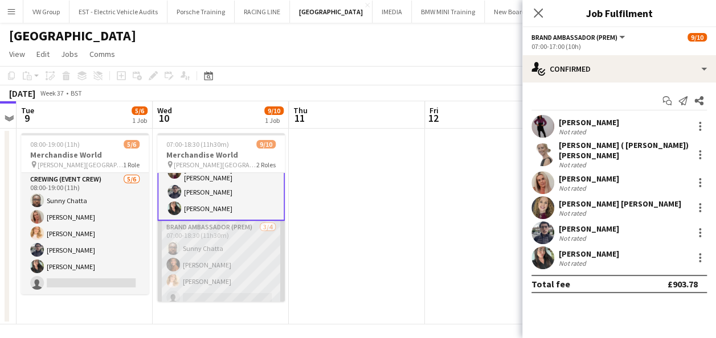
click at [212, 243] on app-card-role "Brand Ambassador (Prem) [DATE] 07:00-18:30 (11h30m) [PERSON_NAME] [PERSON_NAME]…" at bounding box center [221, 265] width 128 height 88
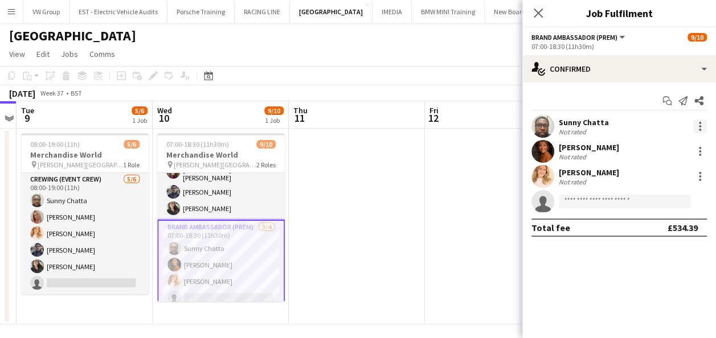
click at [700, 125] on div at bounding box center [700, 127] width 14 height 14
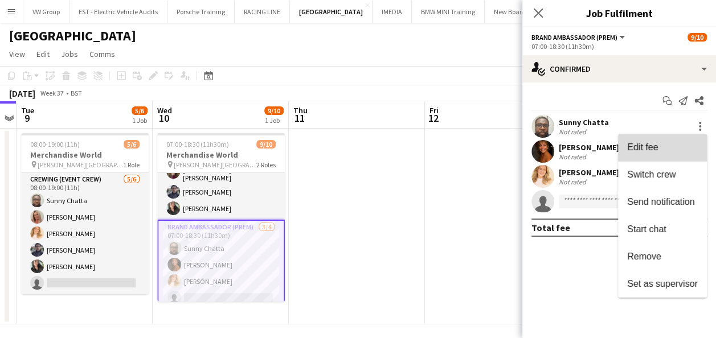
click at [674, 149] on span "Edit fee" at bounding box center [662, 147] width 71 height 10
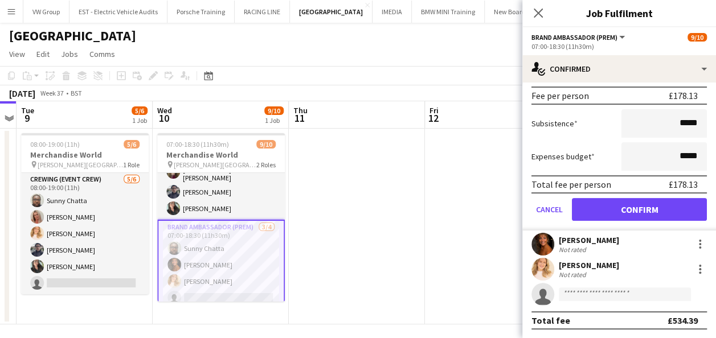
scroll to position [0, 0]
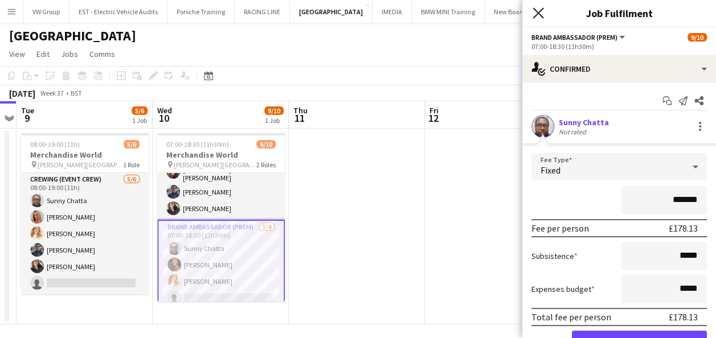
click at [539, 15] on icon at bounding box center [538, 12] width 11 height 11
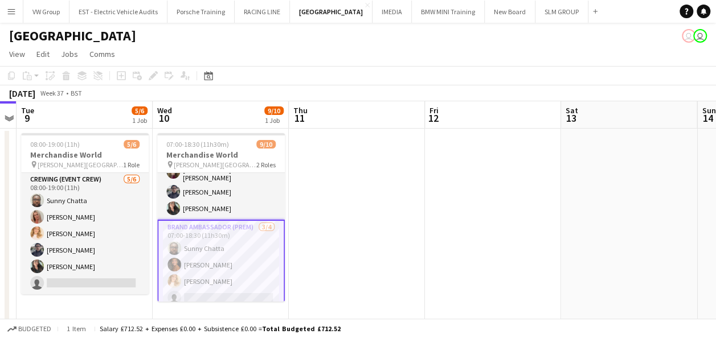
click at [449, 227] on app-date-cell at bounding box center [493, 227] width 136 height 196
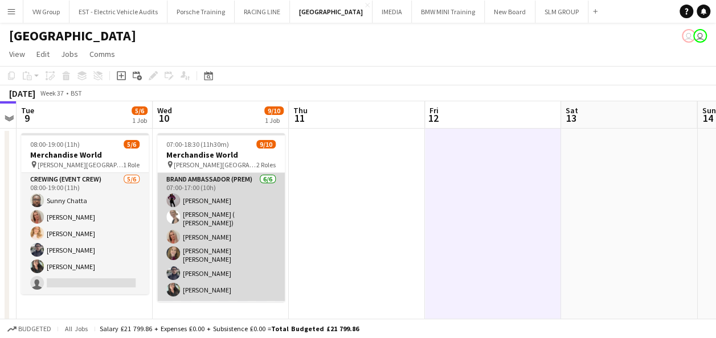
click at [213, 194] on app-card-role "Brand Ambassador (Prem) 6/6 07:00-17:00 (10h) Shelley-Davina Burton Tanya ( Tet…" at bounding box center [221, 237] width 128 height 128
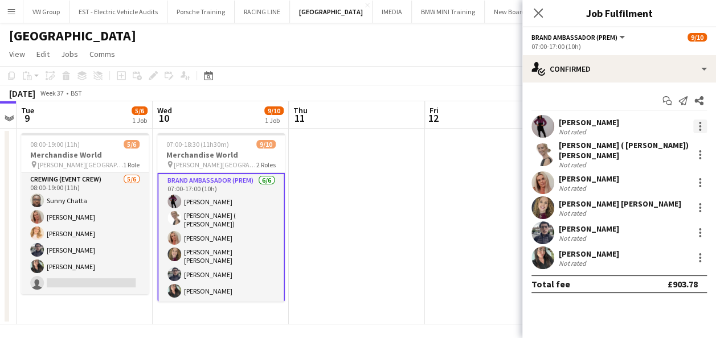
click at [699, 124] on div at bounding box center [700, 123] width 2 height 2
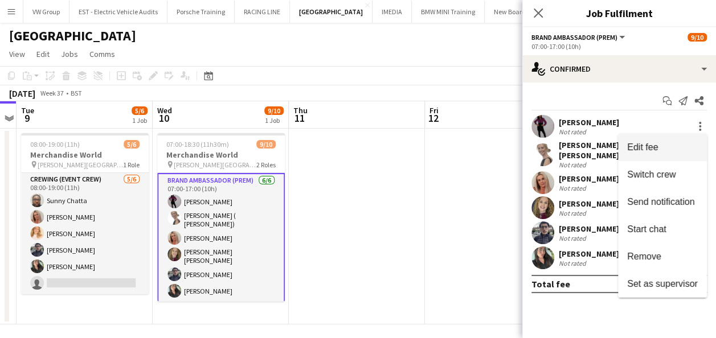
click at [661, 147] on span "Edit fee" at bounding box center [662, 147] width 71 height 10
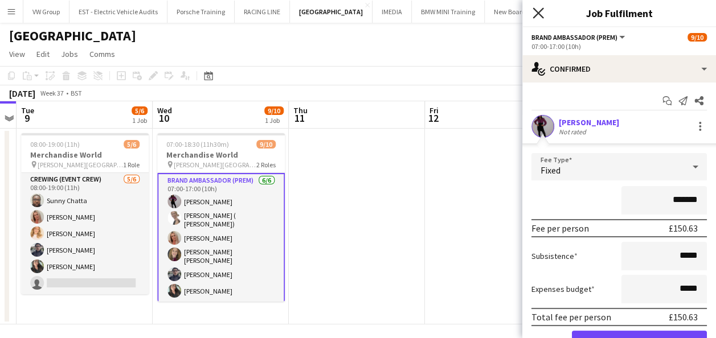
click at [542, 13] on icon "Close pop-in" at bounding box center [538, 12] width 11 height 11
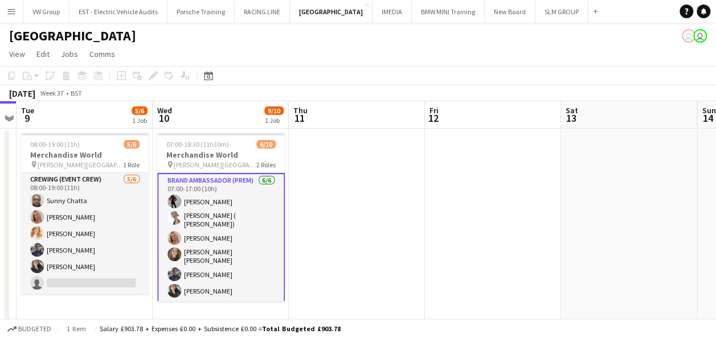
click at [452, 173] on app-date-cell at bounding box center [493, 227] width 136 height 196
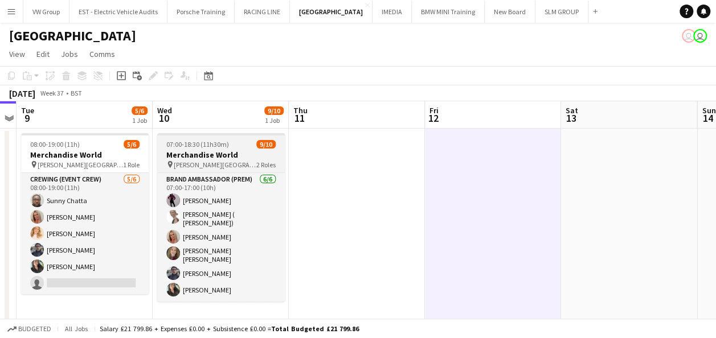
click at [234, 148] on div "07:00-18:30 (11h30m) 9/10" at bounding box center [221, 144] width 128 height 9
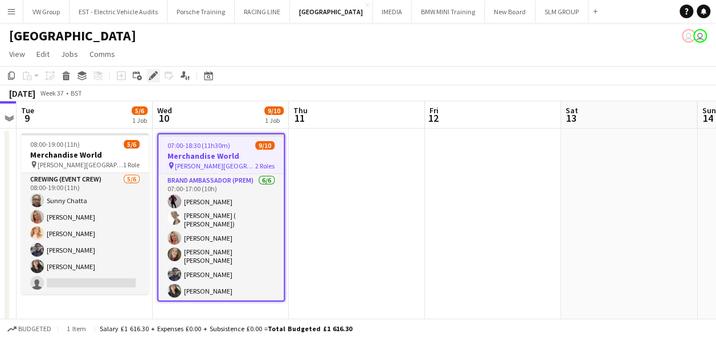
click at [152, 77] on icon at bounding box center [153, 76] width 6 height 6
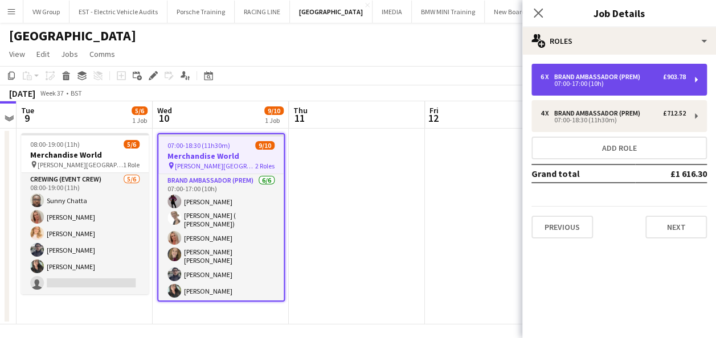
click at [700, 79] on div "6 x Brand Ambassador (Prem) £903.78 07:00-17:00 (10h)" at bounding box center [619, 80] width 175 height 32
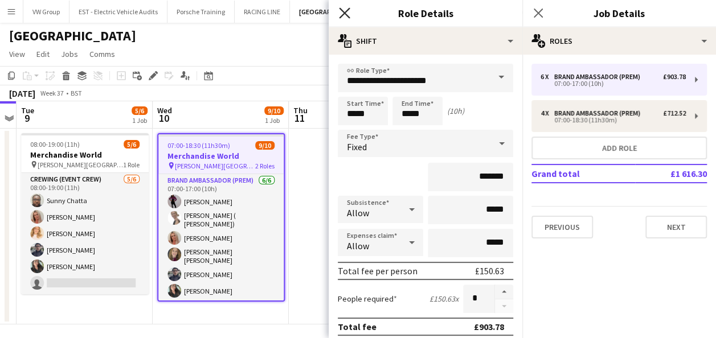
click at [344, 11] on icon "Close pop-in" at bounding box center [344, 12] width 11 height 11
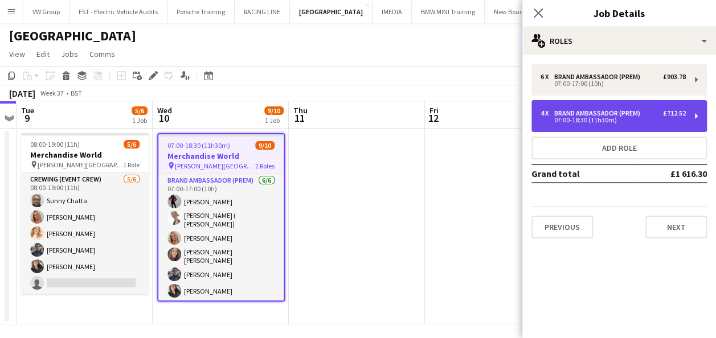
click at [700, 116] on div "4 x Brand Ambassador (Prem) £712.52 07:00-18:30 (11h30m)" at bounding box center [619, 116] width 175 height 32
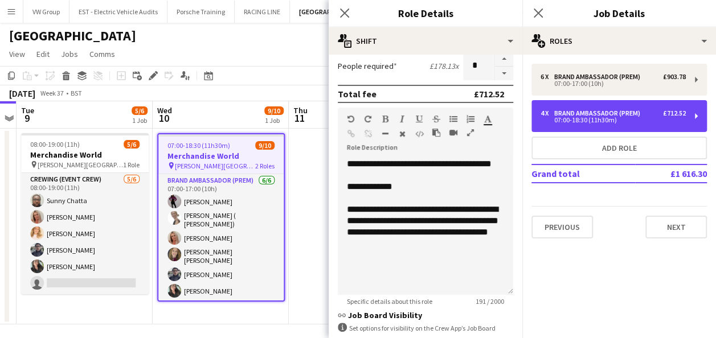
scroll to position [249, 0]
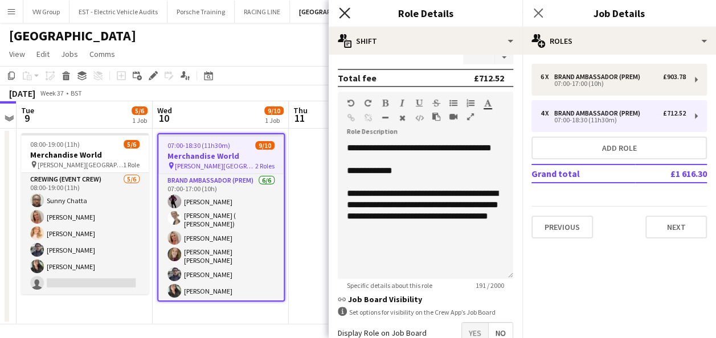
click at [344, 14] on icon at bounding box center [344, 12] width 11 height 11
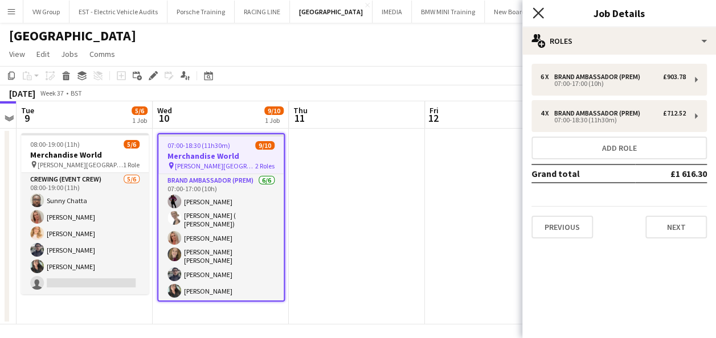
click at [537, 12] on icon at bounding box center [538, 12] width 11 height 11
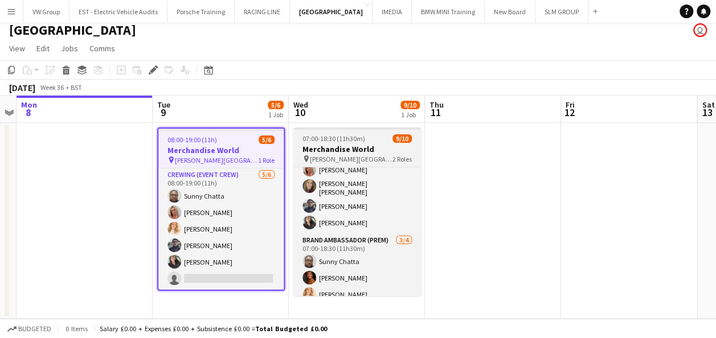
scroll to position [80, 0]
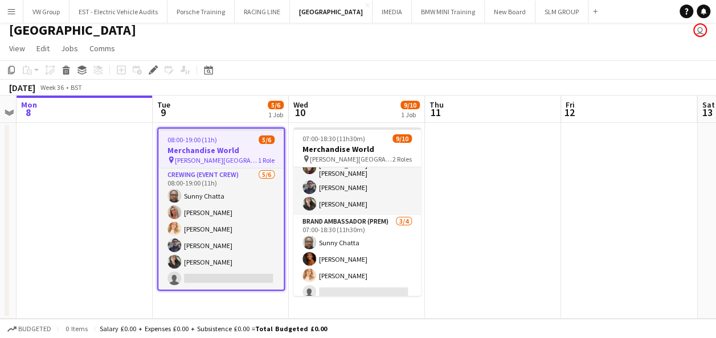
click at [504, 208] on app-date-cell at bounding box center [493, 221] width 136 height 196
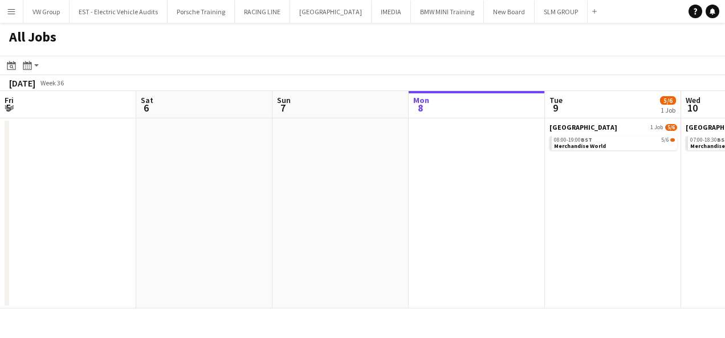
scroll to position [0, 272]
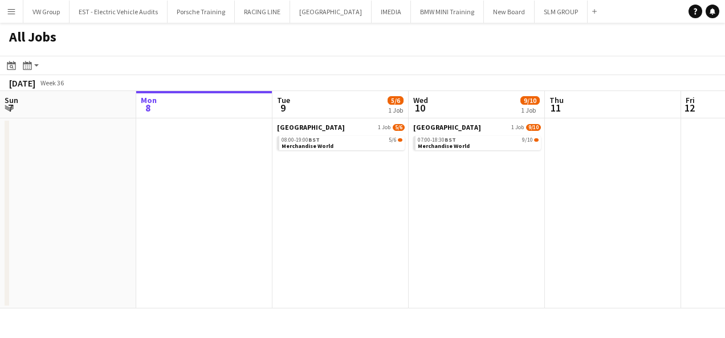
click at [327, 217] on app-date-cell "SOURCING CITY 1 Job 5/6 08:00-19:00 BST 5/6 Merchandise World" at bounding box center [340, 214] width 136 height 190
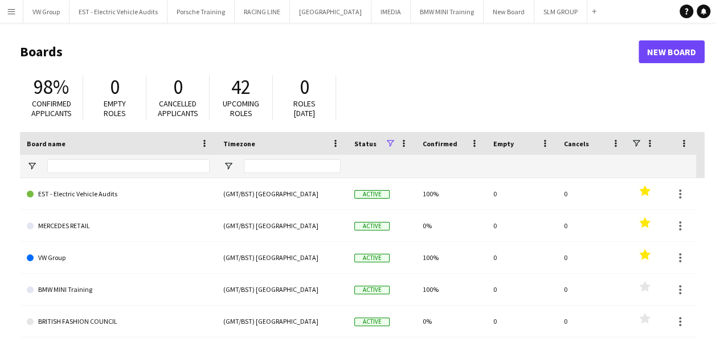
click at [10, 9] on app-icon "Menu" at bounding box center [11, 11] width 9 height 9
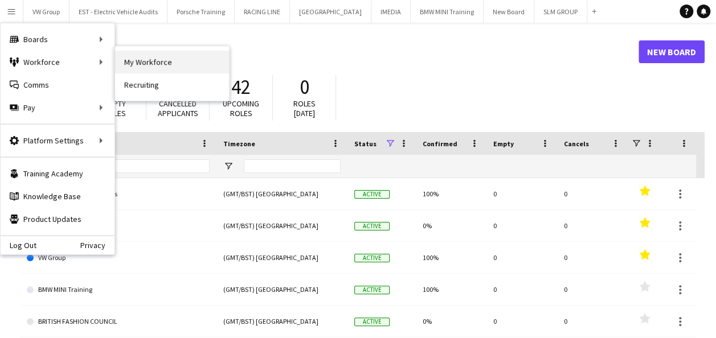
click at [138, 60] on link "My Workforce" at bounding box center [172, 62] width 114 height 23
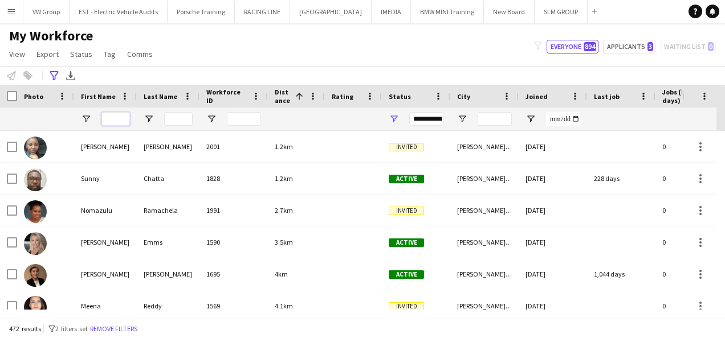
click at [115, 120] on input "First Name Filter Input" at bounding box center [115, 119] width 28 height 14
click at [180, 118] on input "Last Name Filter Input" at bounding box center [178, 119] width 28 height 14
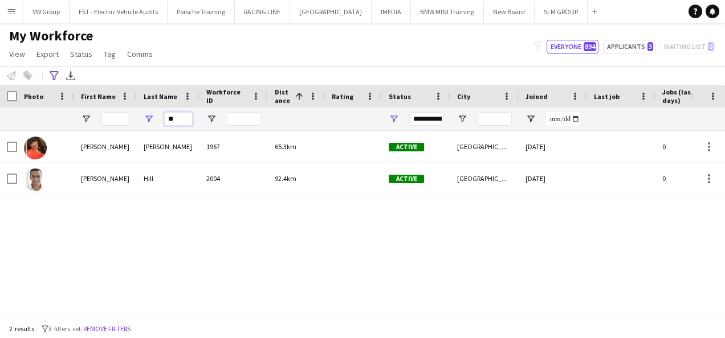
type input "*"
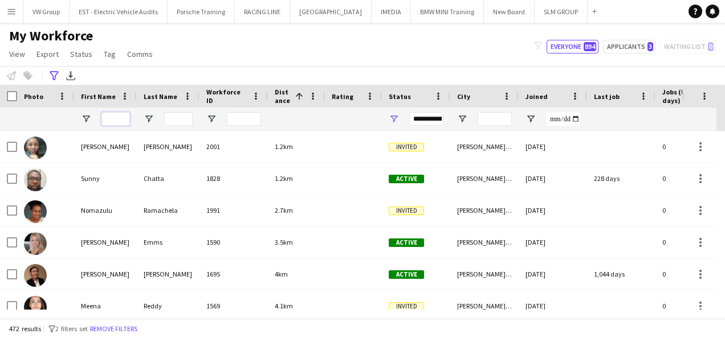
click at [112, 116] on input "First Name Filter Input" at bounding box center [115, 119] width 28 height 14
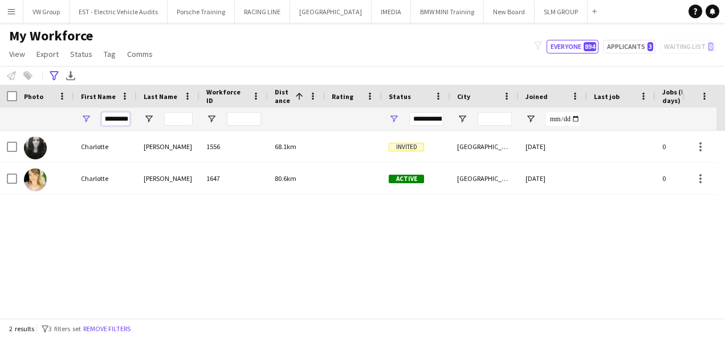
type input "*********"
click at [115, 262] on div "[PERSON_NAME] 1556 68.1km Invited [GEOGRAPHIC_DATA] [DATE] 0 [EMAIL_ADDRESS][DO…" at bounding box center [345, 220] width 691 height 179
click at [53, 71] on icon at bounding box center [54, 75] width 9 height 9
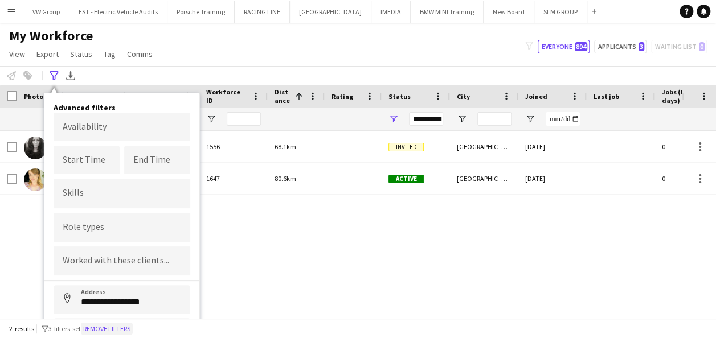
click at [116, 330] on button "Remove filters" at bounding box center [107, 329] width 52 height 13
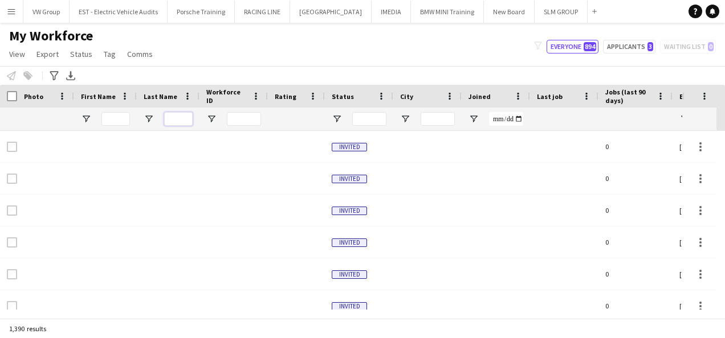
click at [173, 118] on input "Last Name Filter Input" at bounding box center [178, 119] width 28 height 14
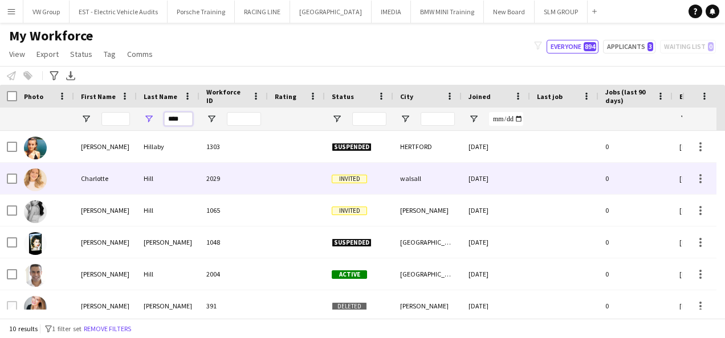
type input "****"
click at [85, 177] on div "Charlotte" at bounding box center [105, 178] width 63 height 31
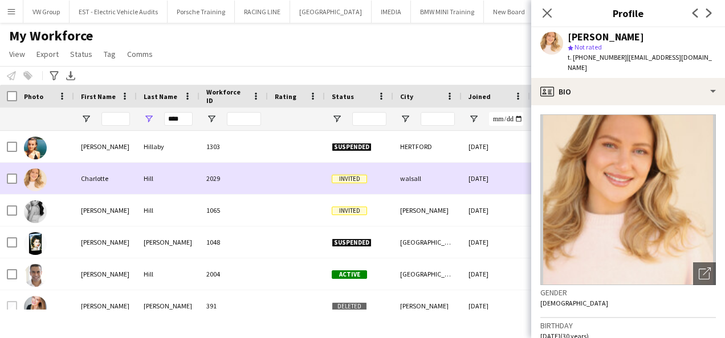
click at [85, 177] on div "Charlotte" at bounding box center [105, 178] width 63 height 31
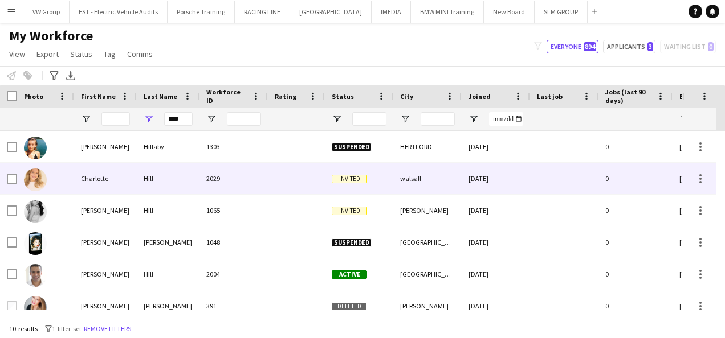
click at [424, 182] on div "walsall" at bounding box center [427, 178] width 68 height 31
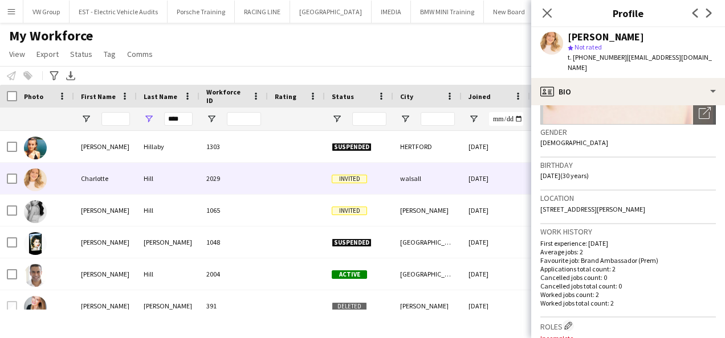
scroll to position [162, 0]
click at [545, 10] on icon "Close pop-in" at bounding box center [546, 12] width 11 height 11
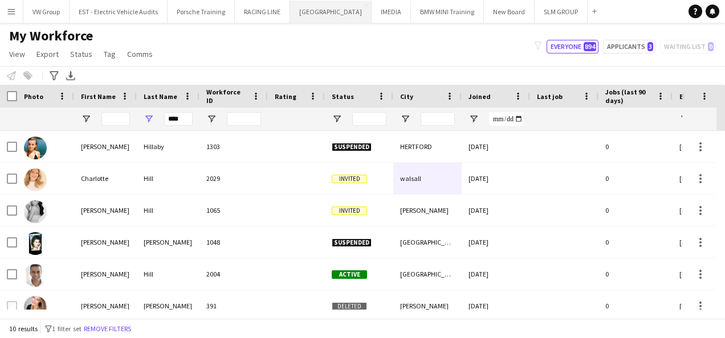
click at [325, 13] on button "[GEOGRAPHIC_DATA] Close" at bounding box center [330, 12] width 81 height 22
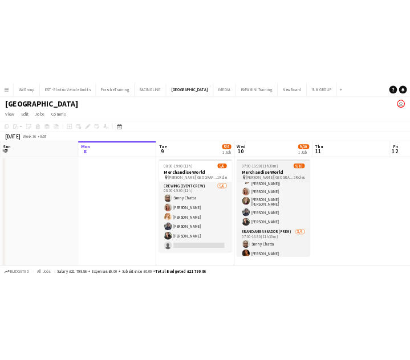
scroll to position [80, 0]
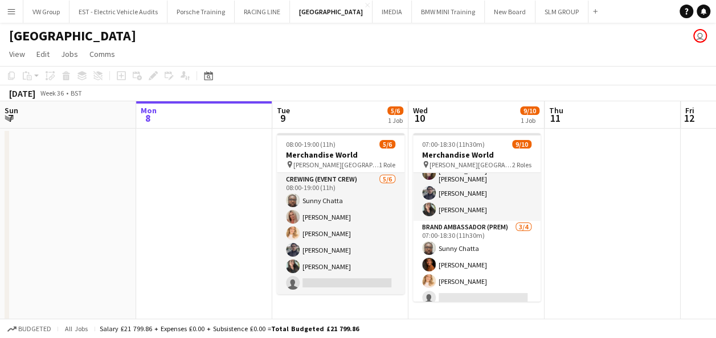
click at [647, 168] on app-date-cell at bounding box center [613, 227] width 136 height 196
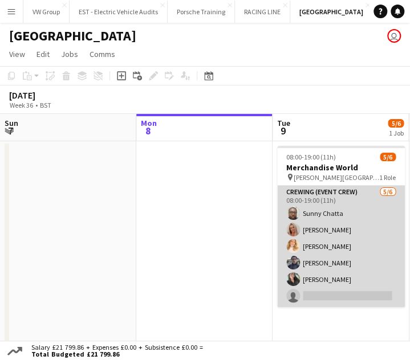
click at [318, 263] on app-card-role "Crewing (Event Crew) [DATE] 08:00-19:00 (11h) [PERSON_NAME] [PERSON_NAME] [PERS…" at bounding box center [341, 246] width 128 height 121
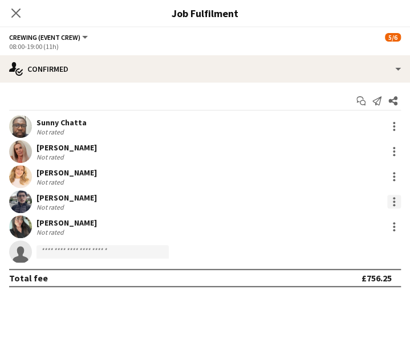
click at [394, 204] on div at bounding box center [394, 205] width 2 height 2
